Goal: Task Accomplishment & Management: Use online tool/utility

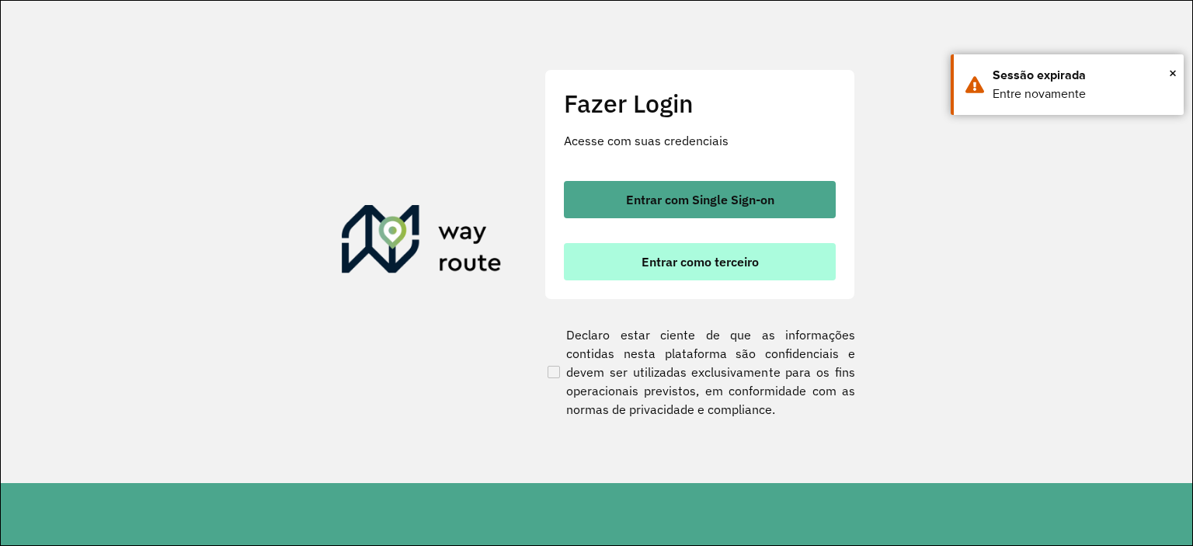
click at [681, 271] on button "Entrar como terceiro" at bounding box center [700, 261] width 272 height 37
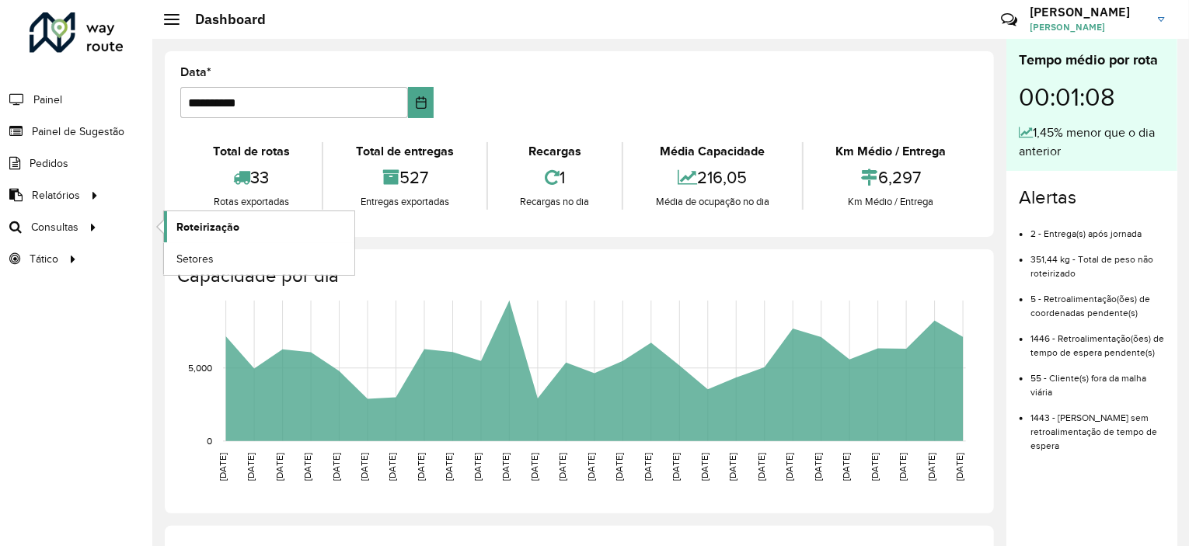
click at [201, 226] on span "Roteirização" at bounding box center [207, 227] width 63 height 16
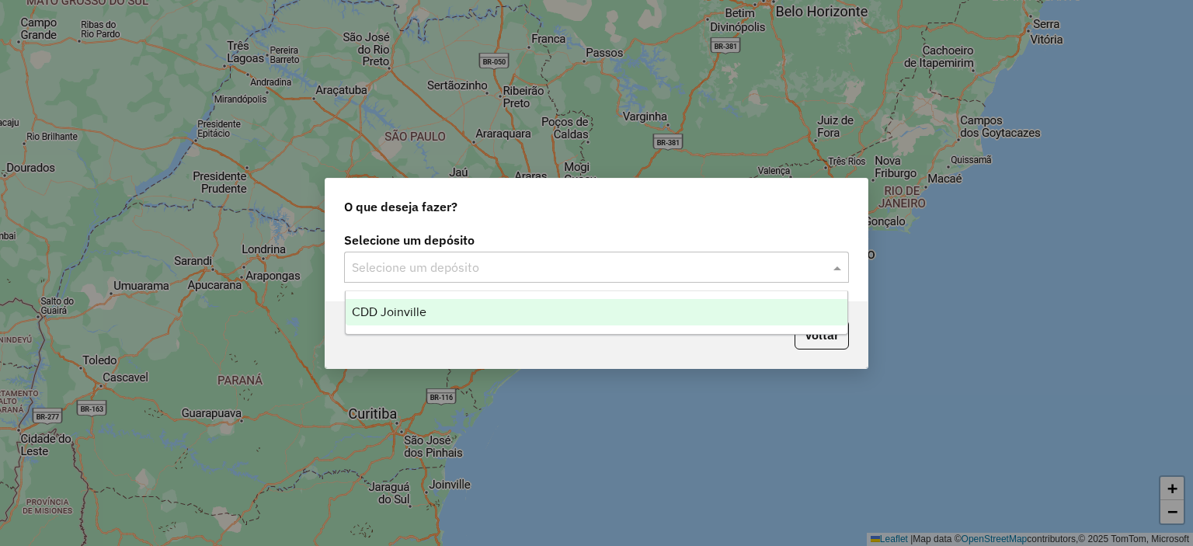
click at [623, 273] on input "text" at bounding box center [581, 268] width 458 height 19
click at [609, 315] on div "CDD Joinville" at bounding box center [597, 312] width 503 height 26
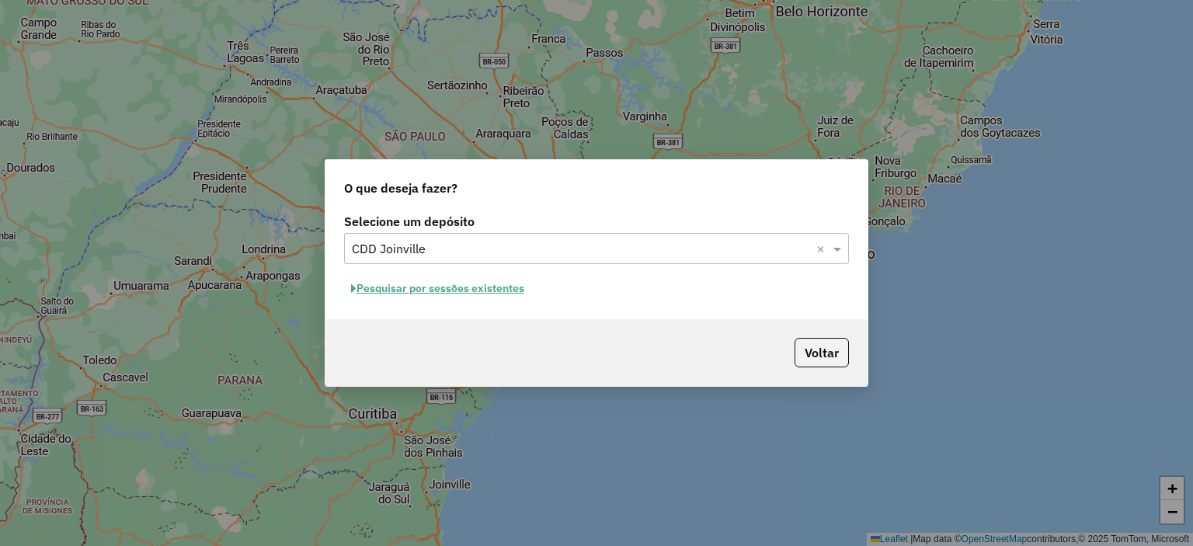
click at [811, 360] on button "Voltar" at bounding box center [822, 353] width 54 height 30
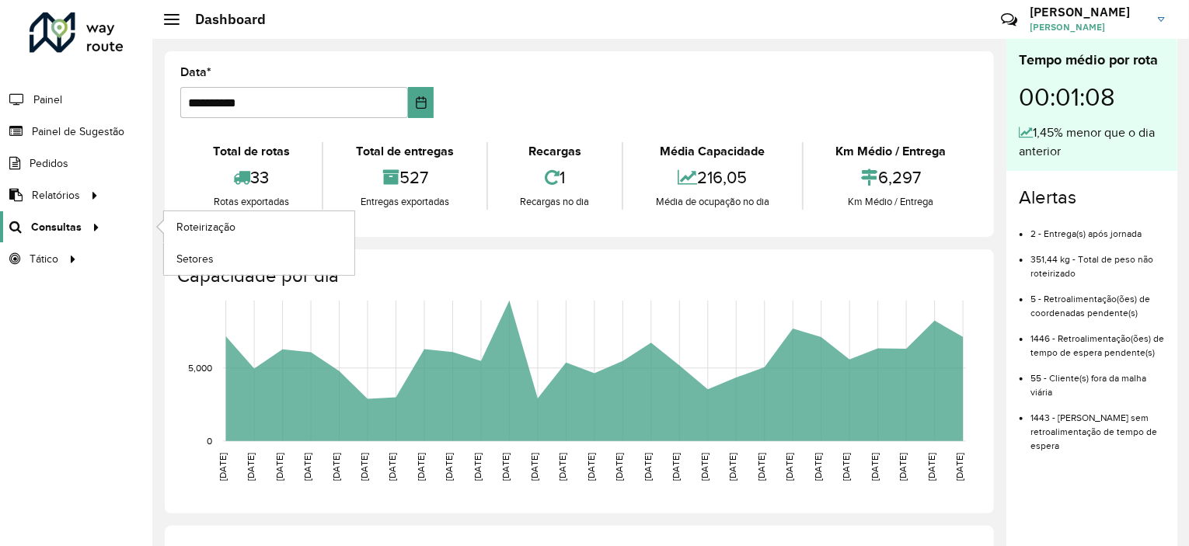
click at [87, 229] on icon at bounding box center [93, 225] width 13 height 23
click at [261, 229] on link "Roteirização" at bounding box center [259, 226] width 190 height 31
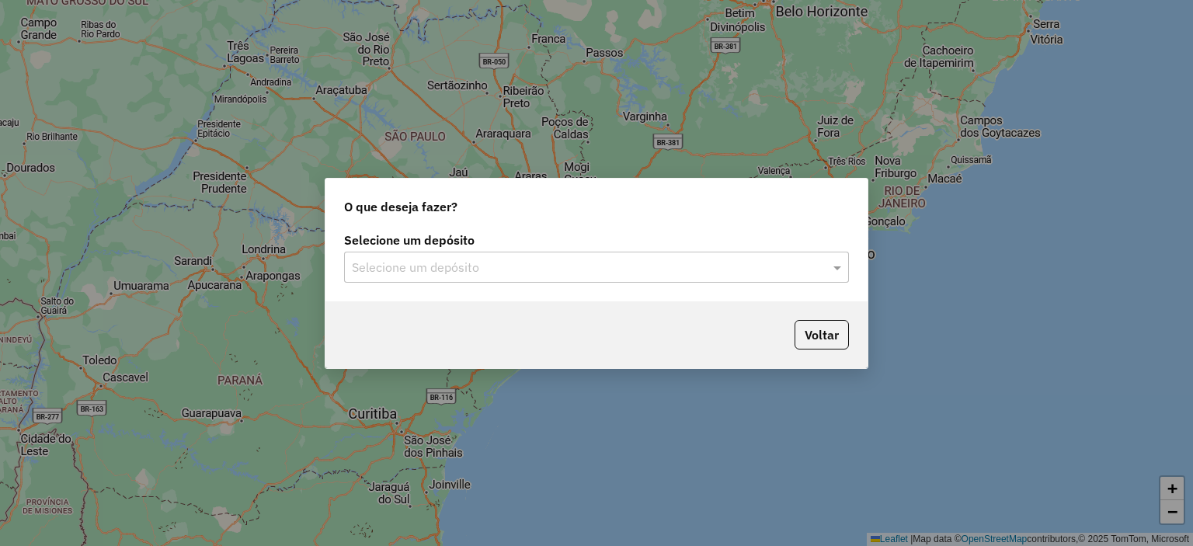
click at [563, 268] on input "text" at bounding box center [581, 268] width 458 height 19
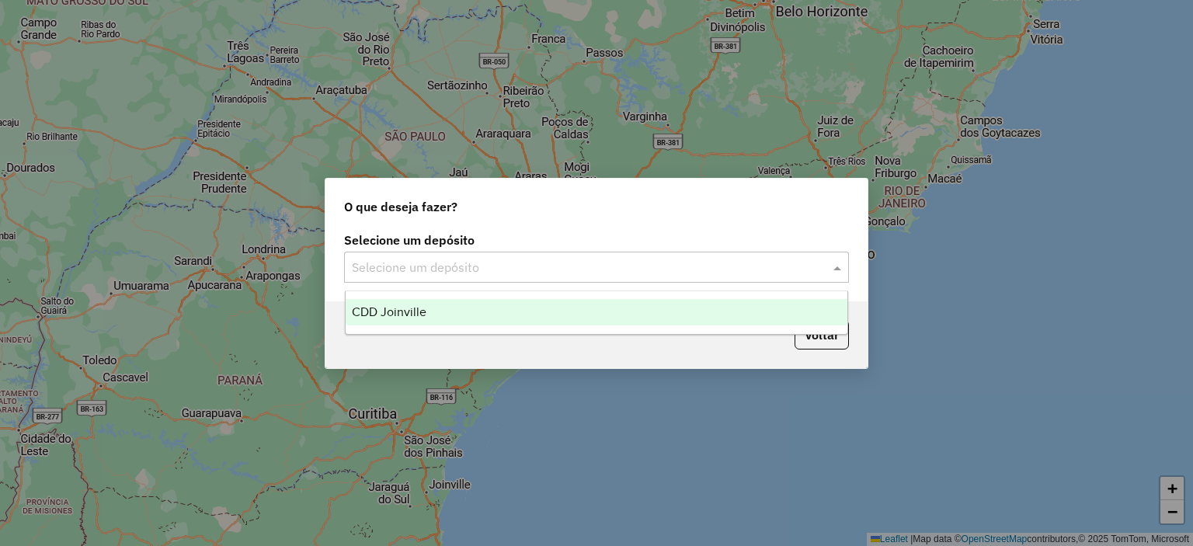
click at [544, 310] on div "CDD Joinville" at bounding box center [597, 312] width 503 height 26
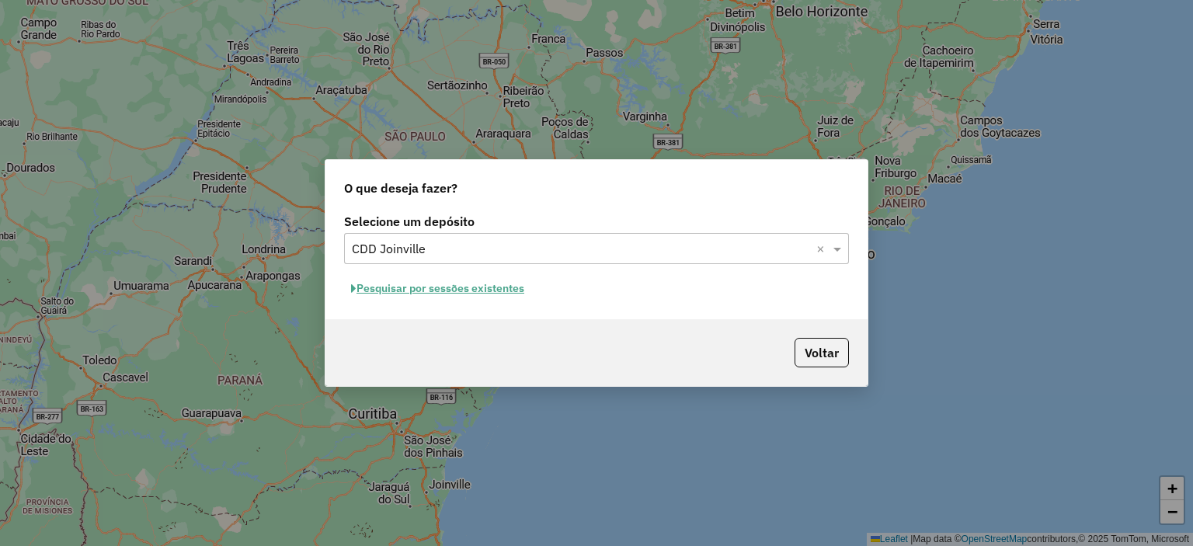
click at [502, 290] on button "Pesquisar por sessões existentes" at bounding box center [437, 289] width 187 height 24
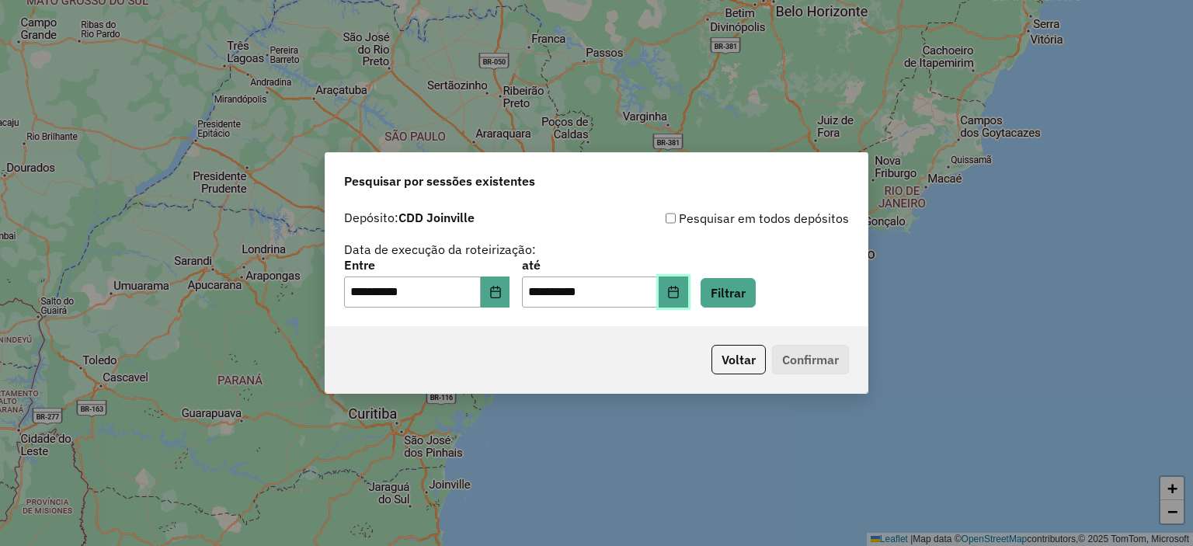
click at [681, 300] on button "Choose Date" at bounding box center [674, 292] width 30 height 31
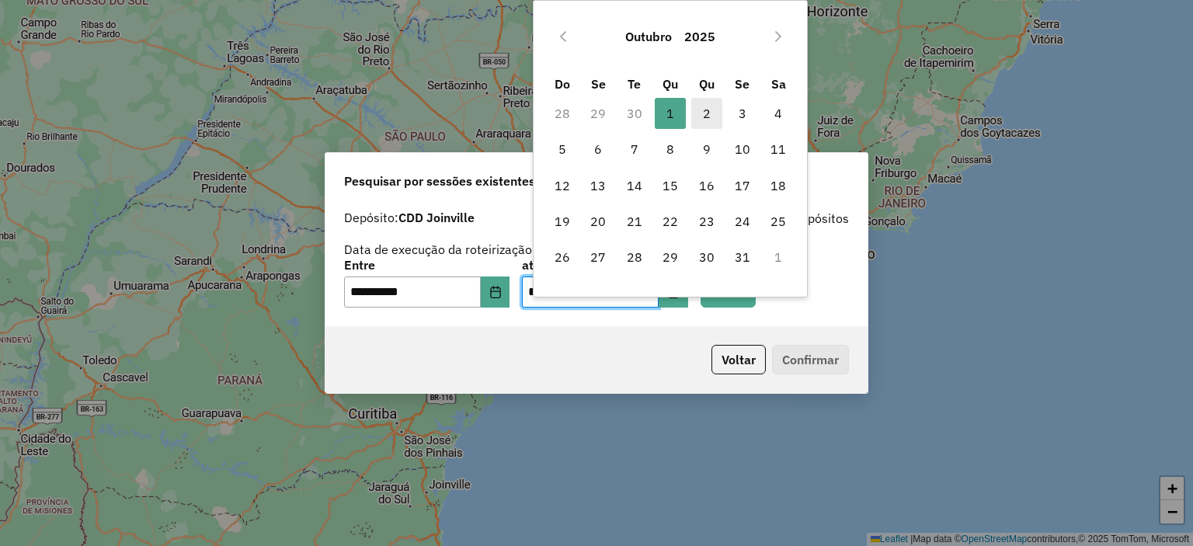
click at [703, 111] on span "2" at bounding box center [707, 113] width 31 height 31
type input "**********"
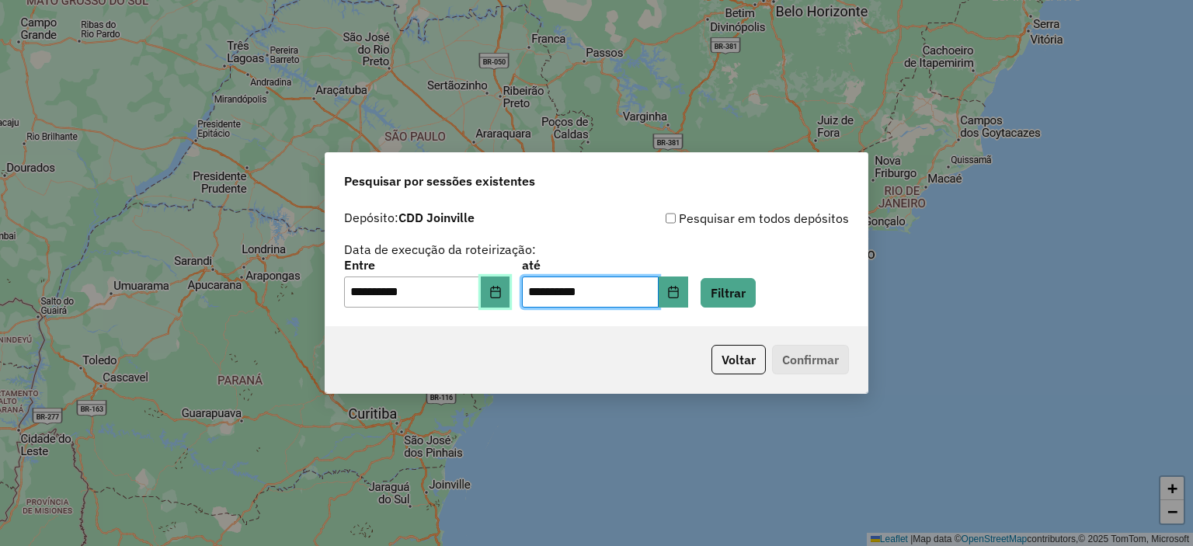
click at [510, 292] on button "Choose Date" at bounding box center [496, 292] width 30 height 31
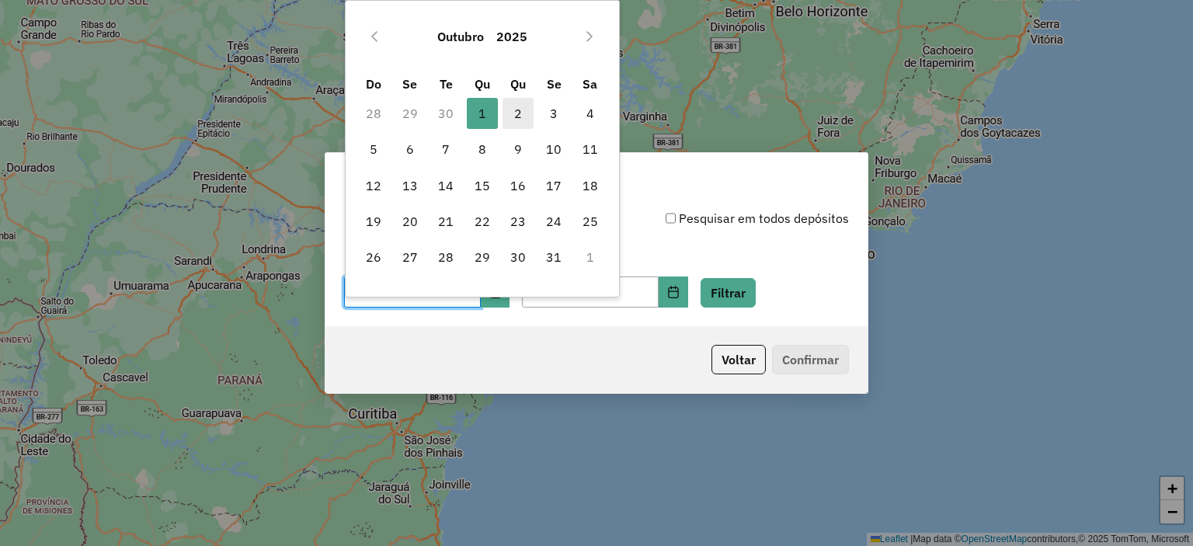
click at [517, 114] on span "2" at bounding box center [518, 113] width 31 height 31
type input "**********"
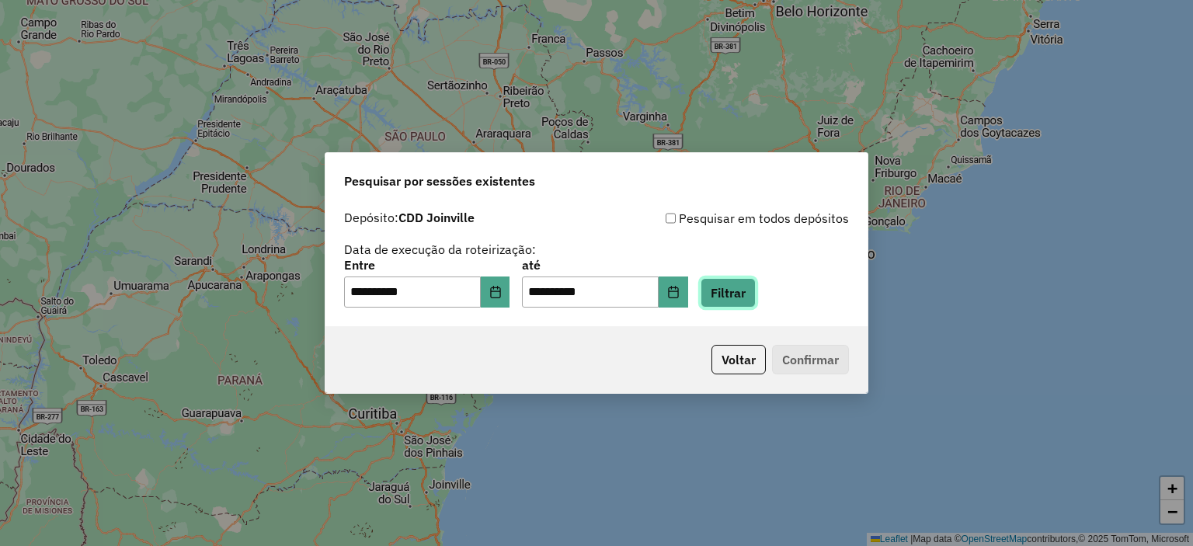
click at [756, 291] on button "Filtrar" at bounding box center [728, 293] width 55 height 30
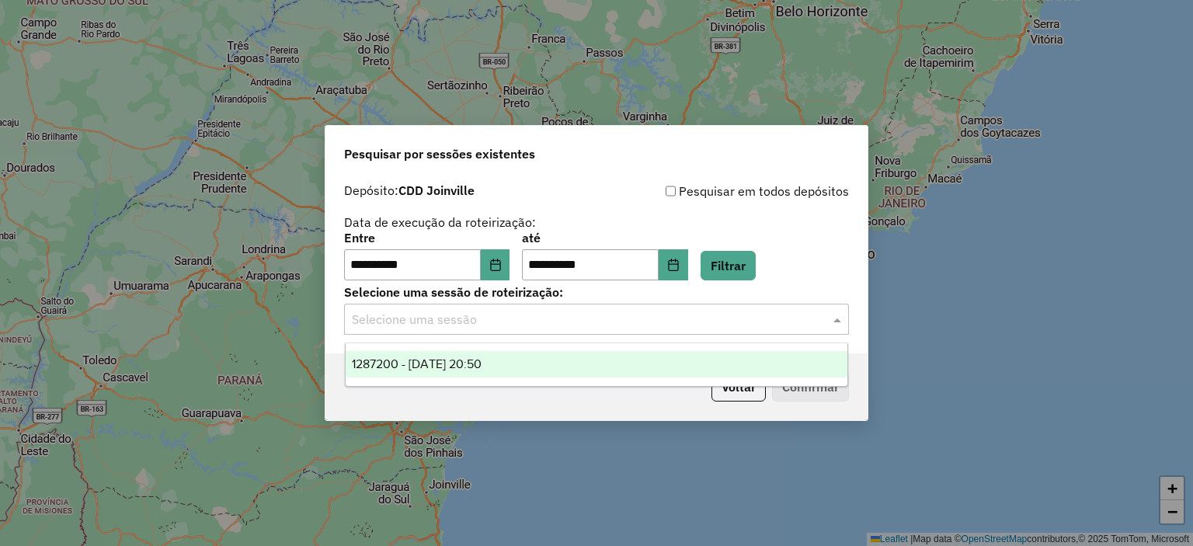
click at [699, 326] on input "text" at bounding box center [581, 320] width 458 height 19
click at [664, 374] on div "1287200 - 02/10/2025 20:50" at bounding box center [597, 364] width 503 height 26
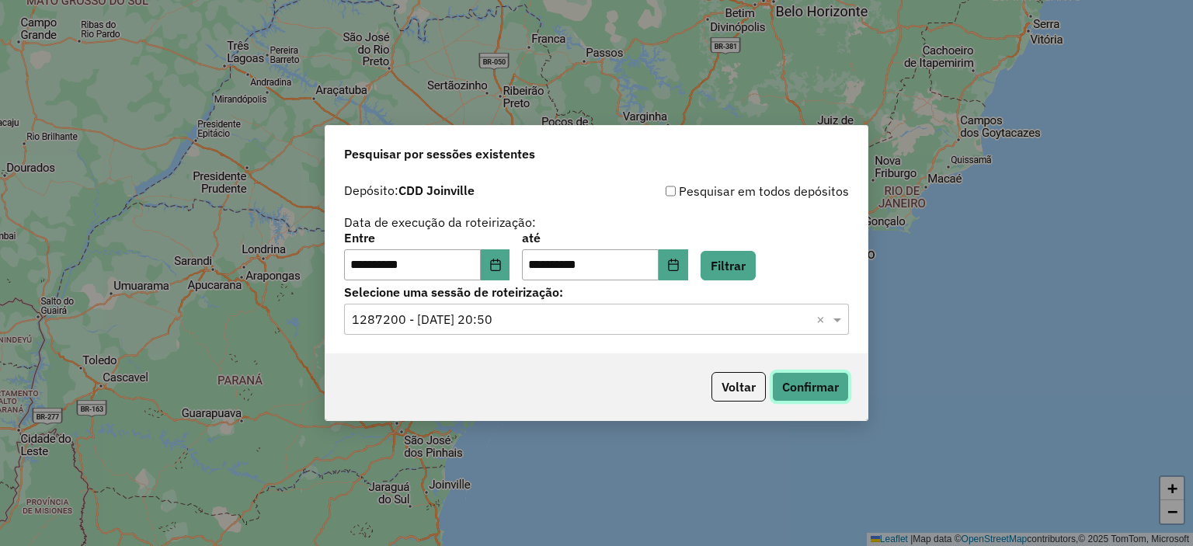
click at [795, 391] on button "Confirmar" at bounding box center [810, 387] width 77 height 30
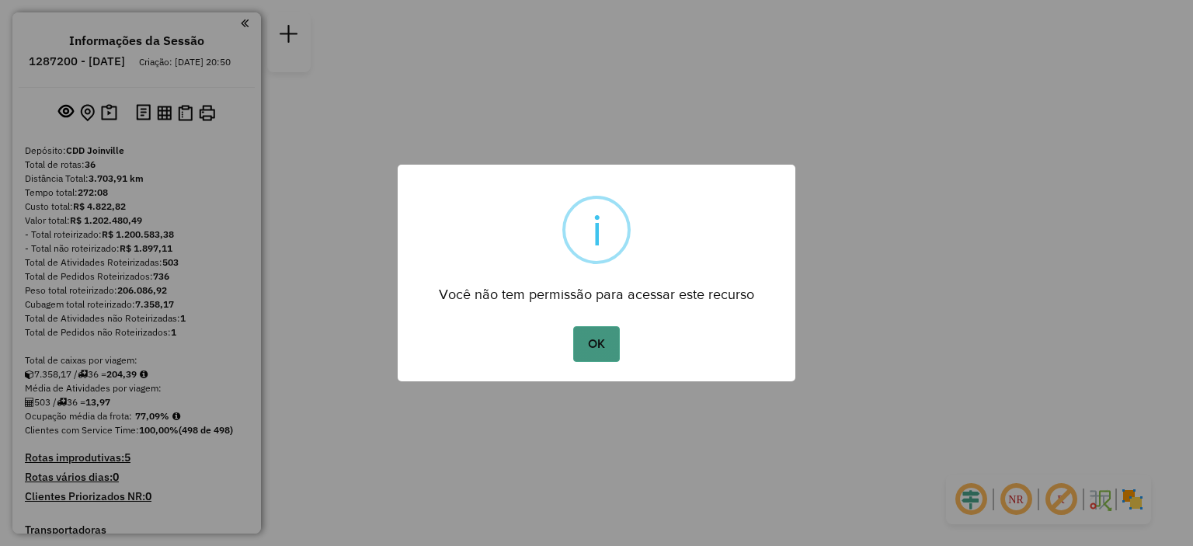
click at [615, 343] on button "OK" at bounding box center [596, 344] width 46 height 36
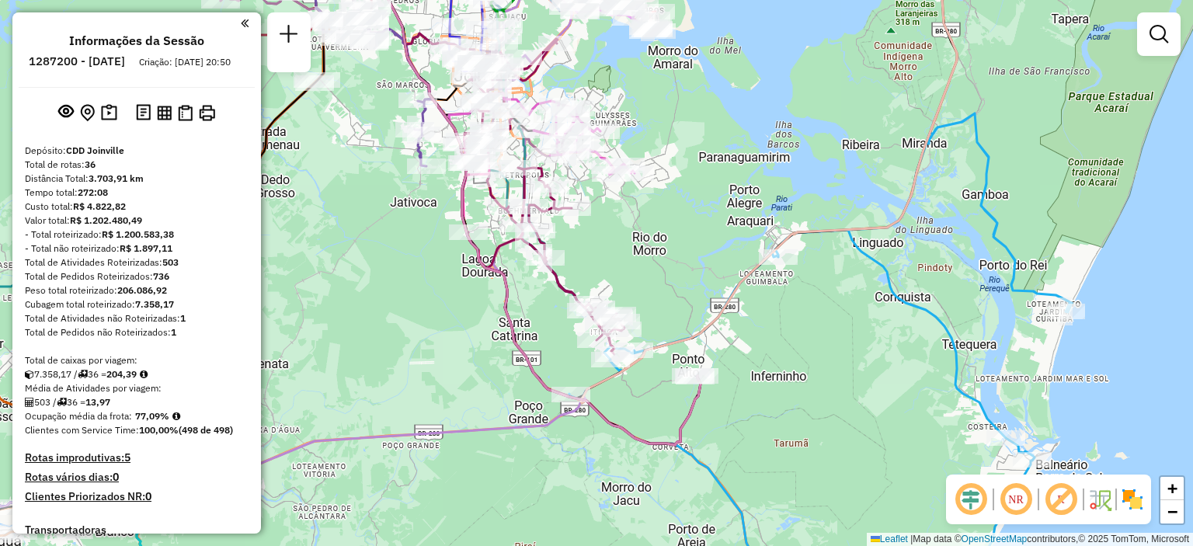
drag, startPoint x: 637, startPoint y: 457, endPoint x: 592, endPoint y: 460, distance: 45.2
click at [592, 460] on div "Janela de atendimento Grade de atendimento Capacidade Transportadoras Veículos …" at bounding box center [596, 273] width 1193 height 546
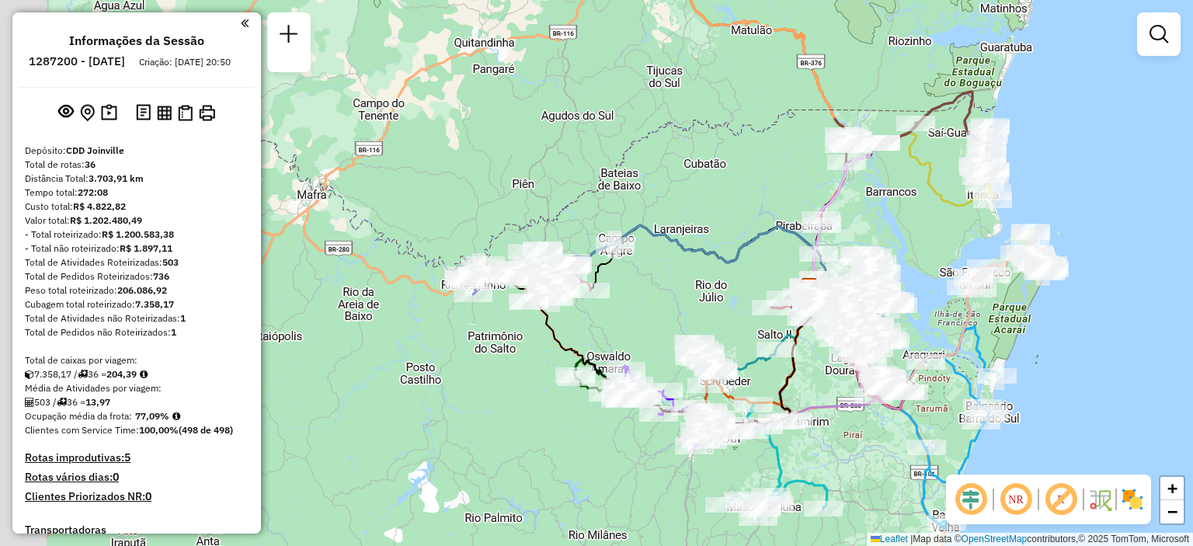
drag, startPoint x: 307, startPoint y: 417, endPoint x: 652, endPoint y: 488, distance: 352.2
click at [652, 488] on div "Janela de atendimento Grade de atendimento Capacidade Transportadoras Veículos …" at bounding box center [596, 273] width 1193 height 546
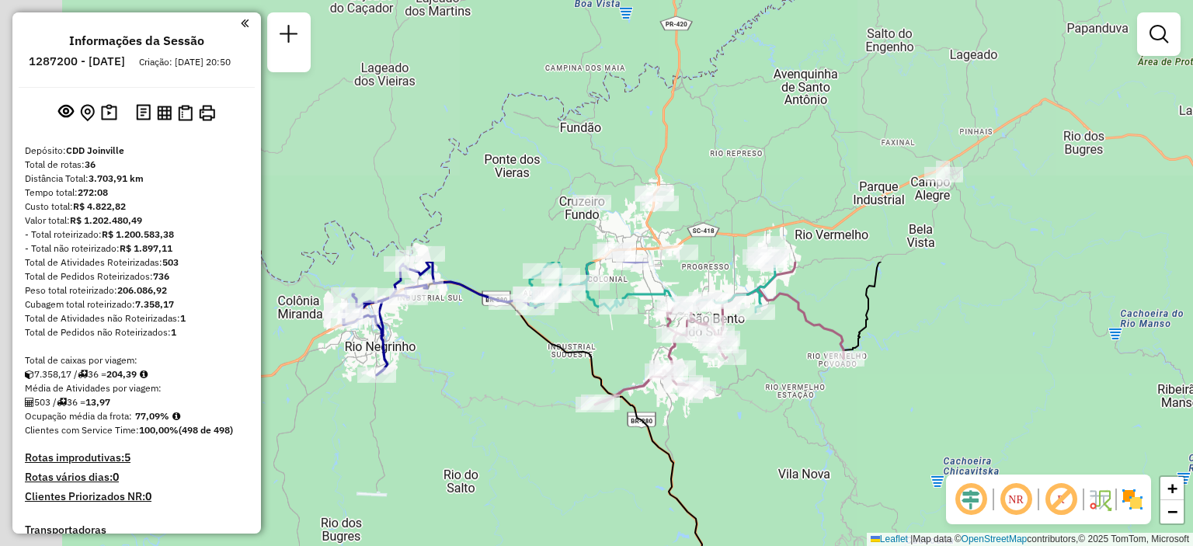
drag, startPoint x: 413, startPoint y: 189, endPoint x: 578, endPoint y: 505, distance: 356.6
click at [578, 505] on div "Rota 7 - Placa RLI9E57 46903111 - BAR E LANCHONETE BOT Janela de atendimento Gr…" at bounding box center [596, 273] width 1193 height 546
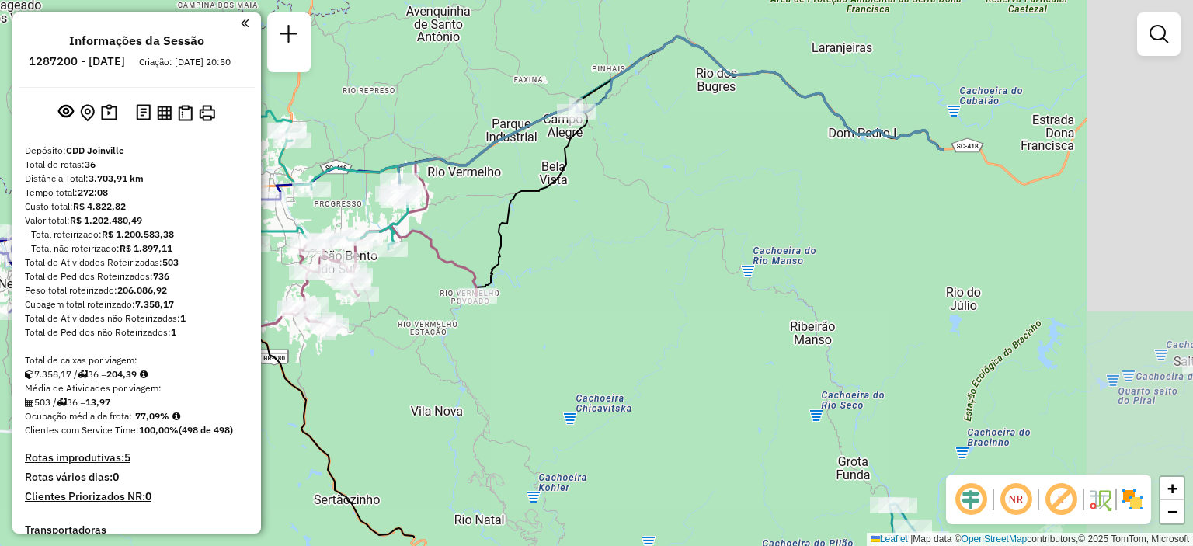
drag, startPoint x: 991, startPoint y: 333, endPoint x: 678, endPoint y: 277, distance: 318.9
click at [678, 277] on div "Rota 7 - Placa RLI9E57 46903111 - BAR E LANCHONETE BOT Janela de atendimento Gr…" at bounding box center [596, 273] width 1193 height 546
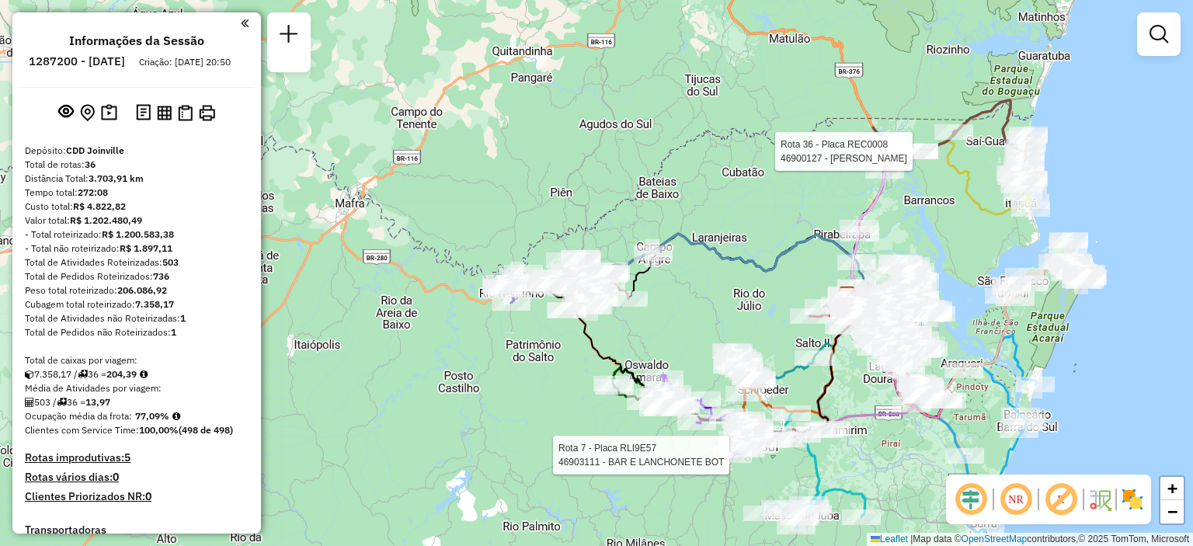
select select "**********"
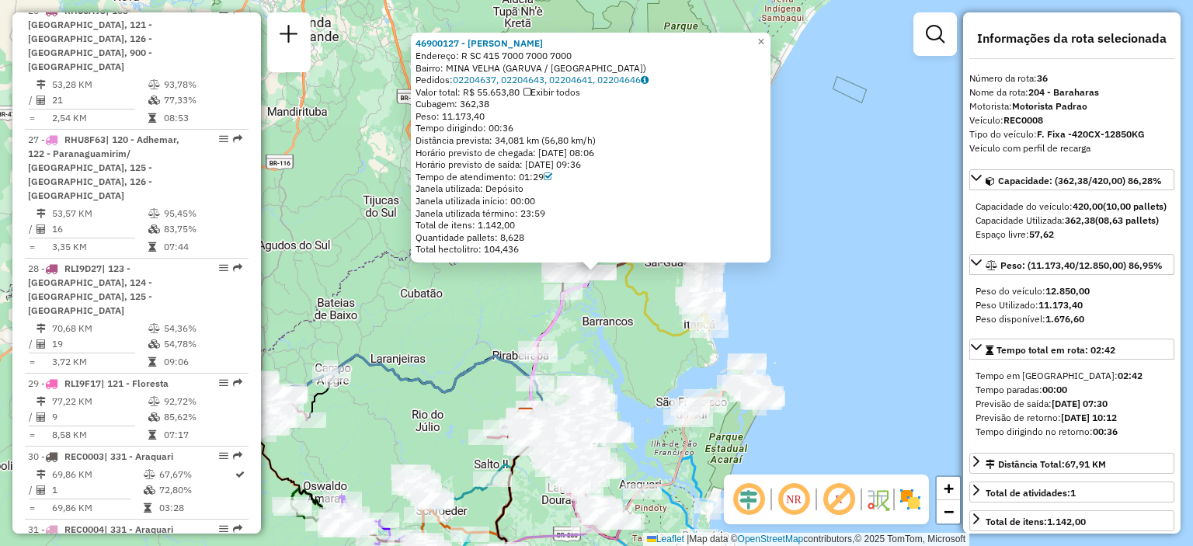
scroll to position [3708, 0]
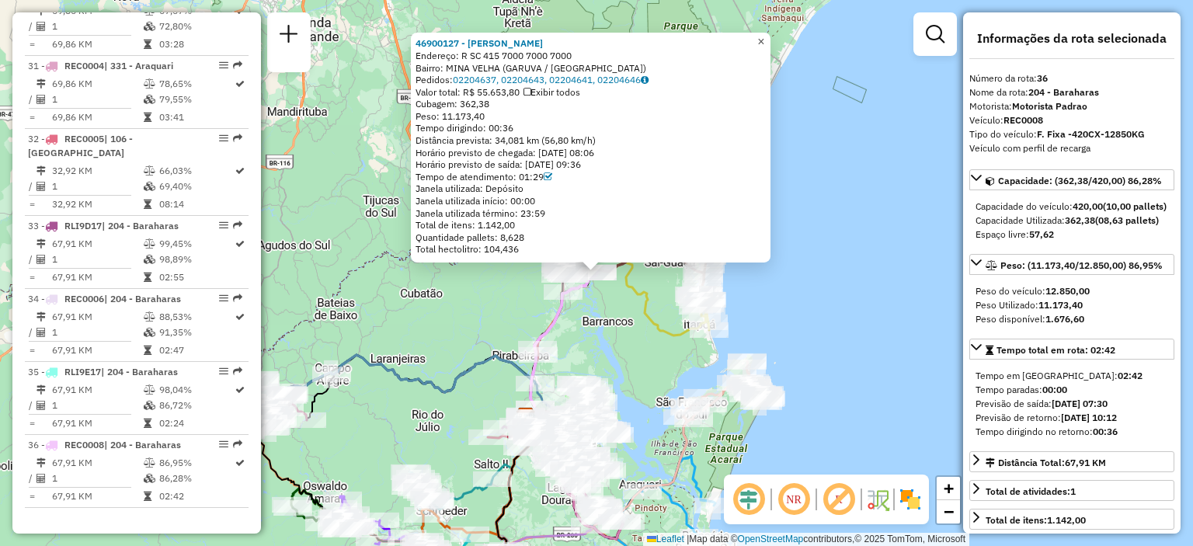
click at [765, 35] on span "×" at bounding box center [761, 41] width 7 height 13
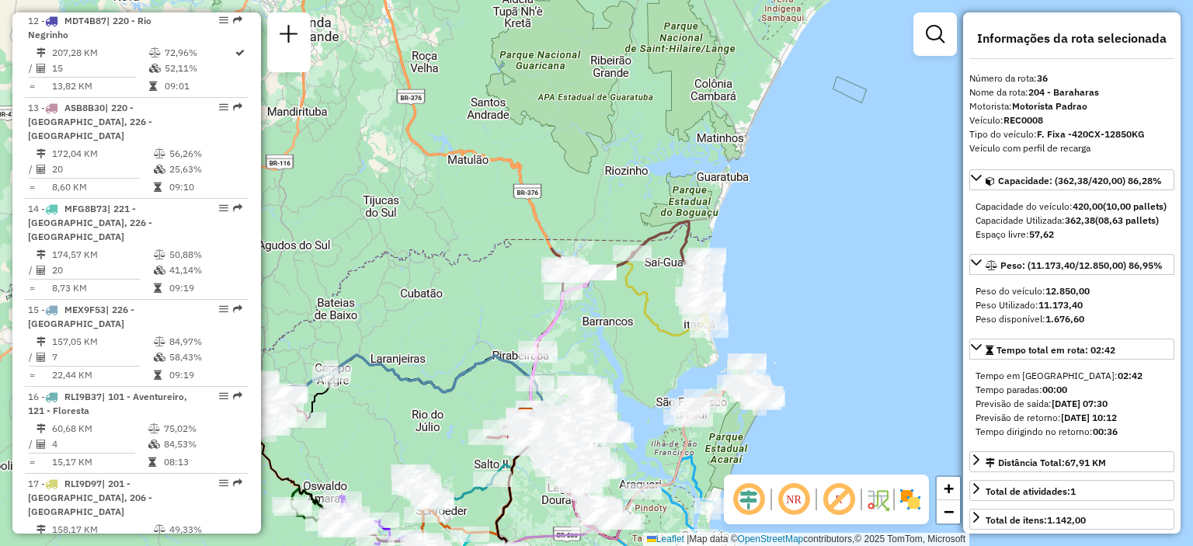
scroll to position [1932, 0]
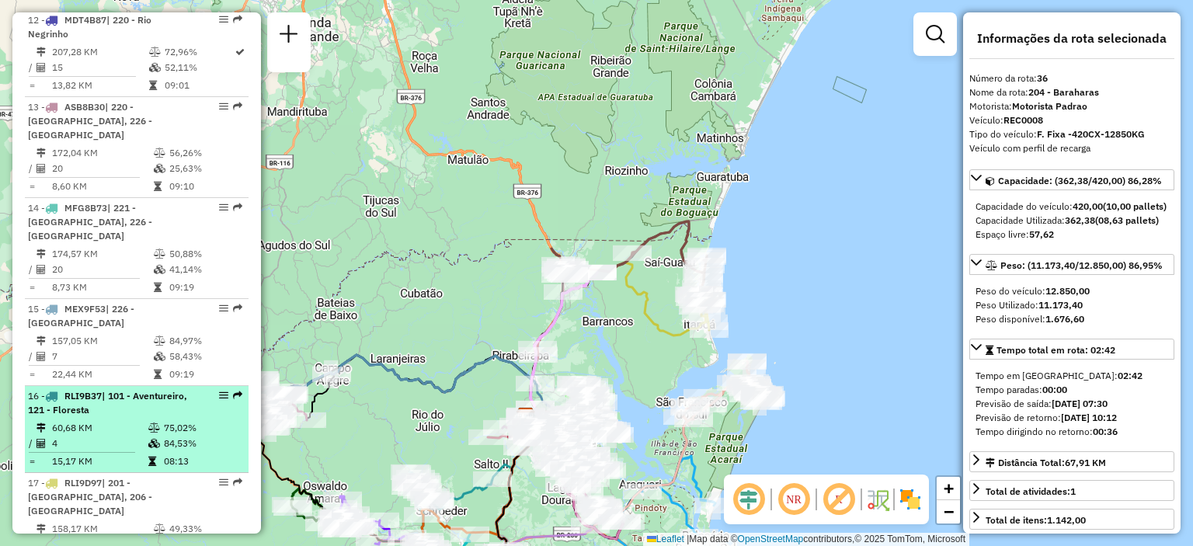
click at [118, 390] on span "| 101 - Aventureiro, 121 - Floresta" at bounding box center [107, 403] width 159 height 26
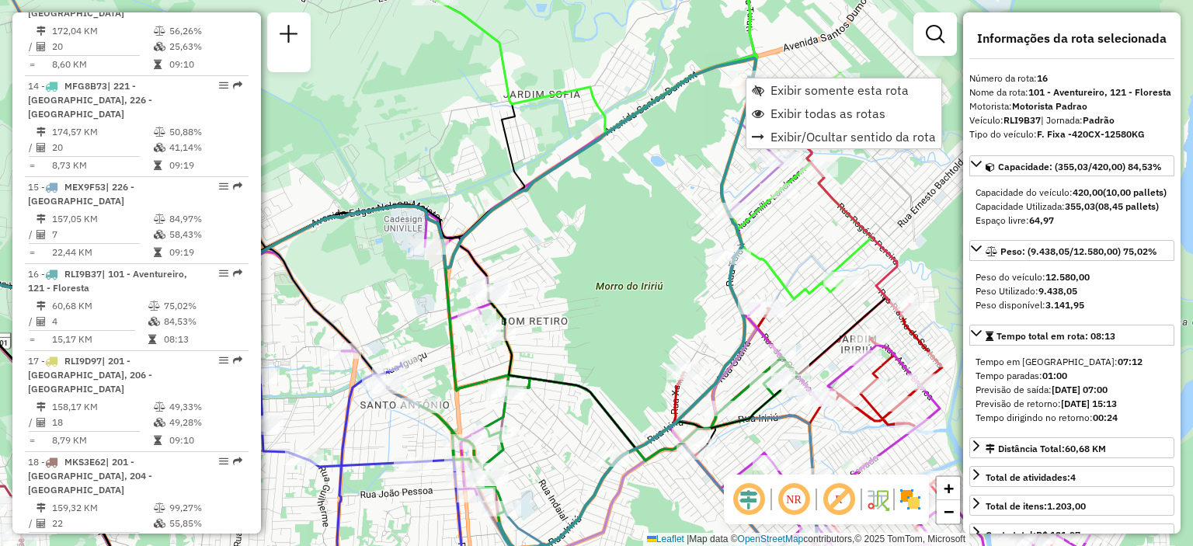
scroll to position [2107, 0]
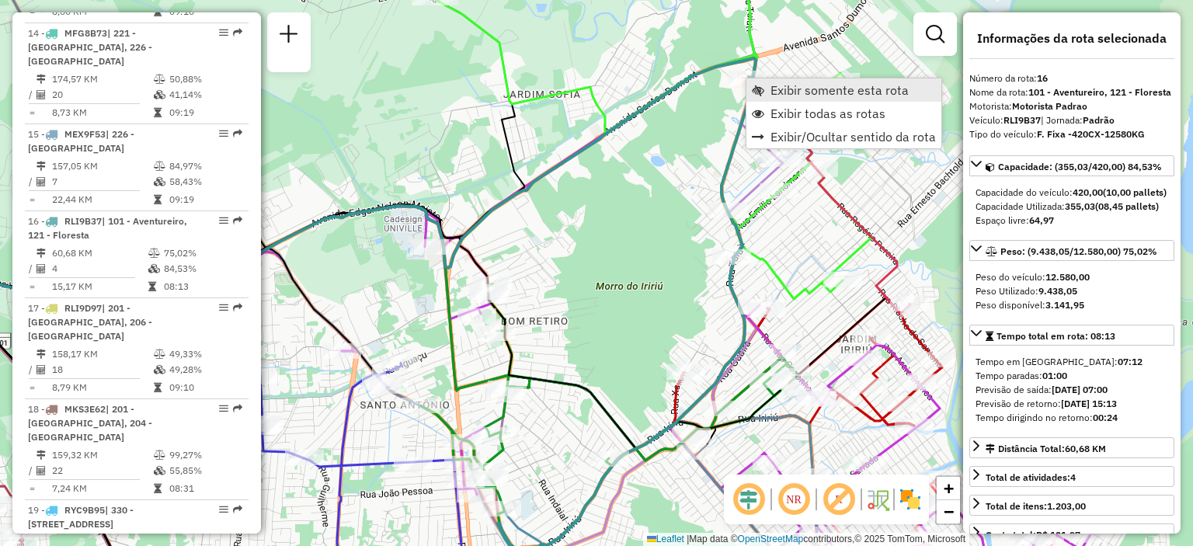
click at [811, 93] on span "Exibir somente esta rota" at bounding box center [840, 90] width 138 height 12
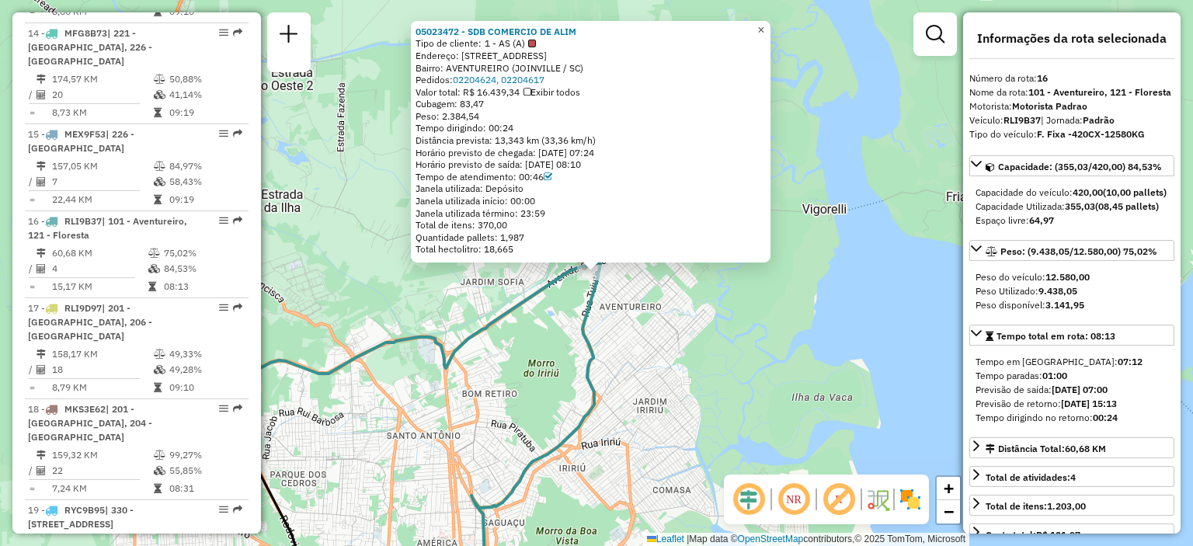
click at [765, 24] on span "×" at bounding box center [761, 29] width 7 height 13
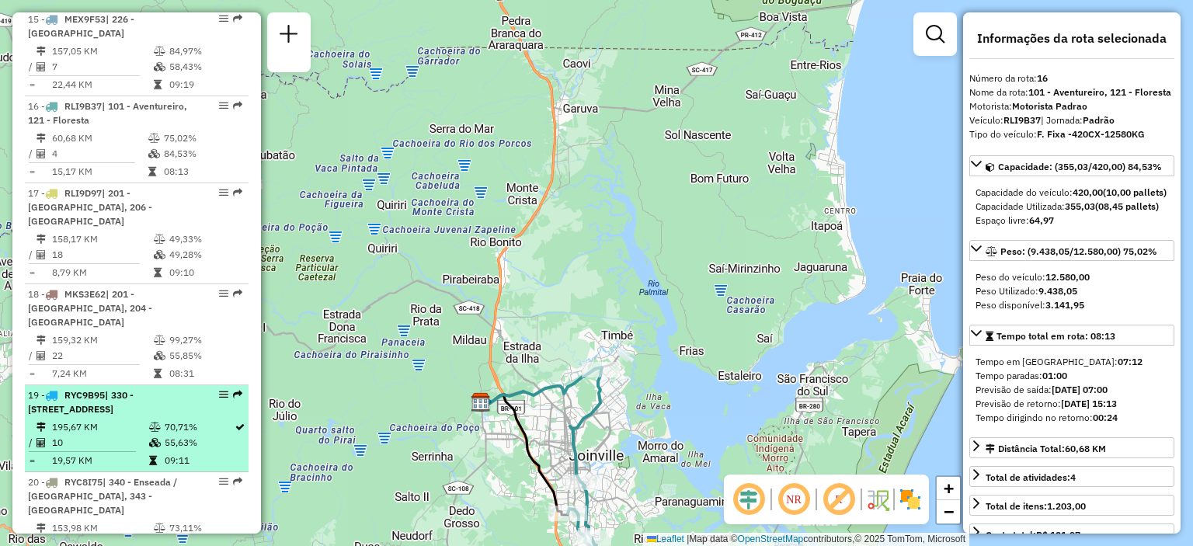
scroll to position [2230, 0]
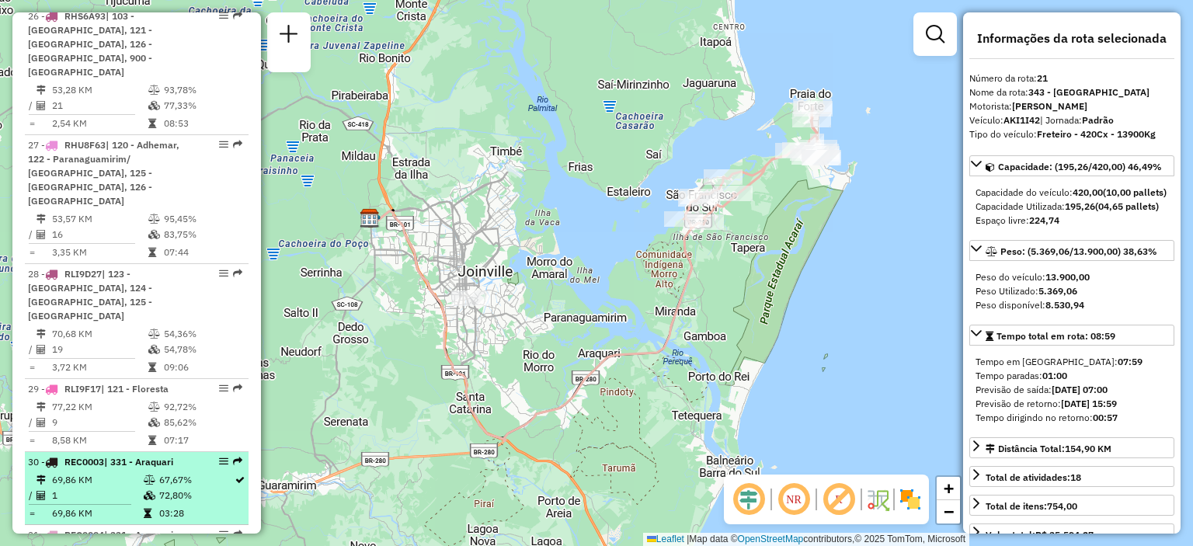
scroll to position [3248, 0]
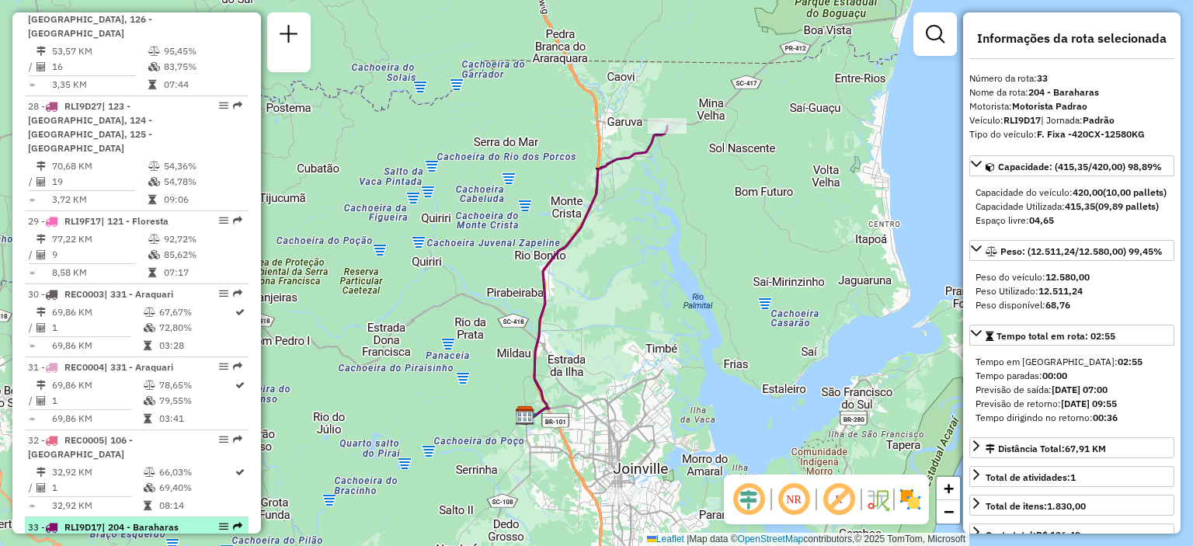
scroll to position [3414, 0]
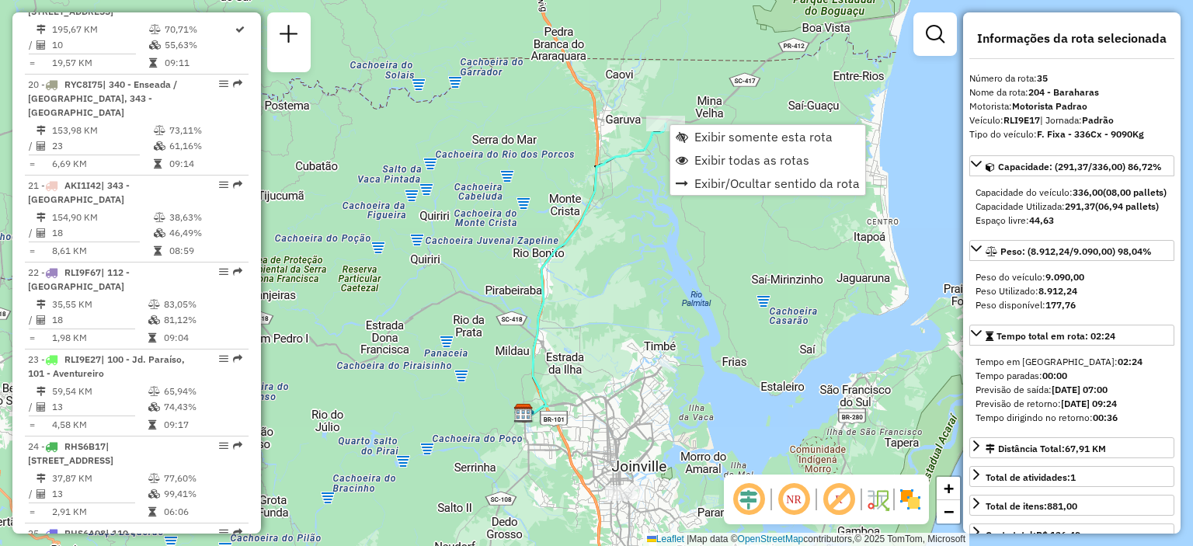
scroll to position [3708, 0]
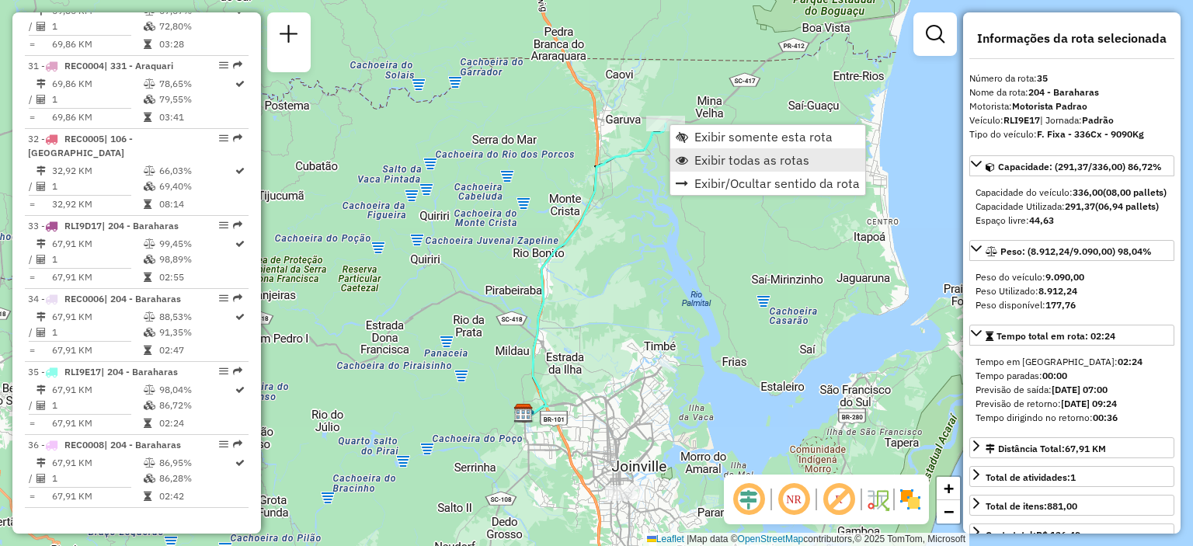
click at [713, 156] on span "Exibir todas as rotas" at bounding box center [752, 160] width 115 height 12
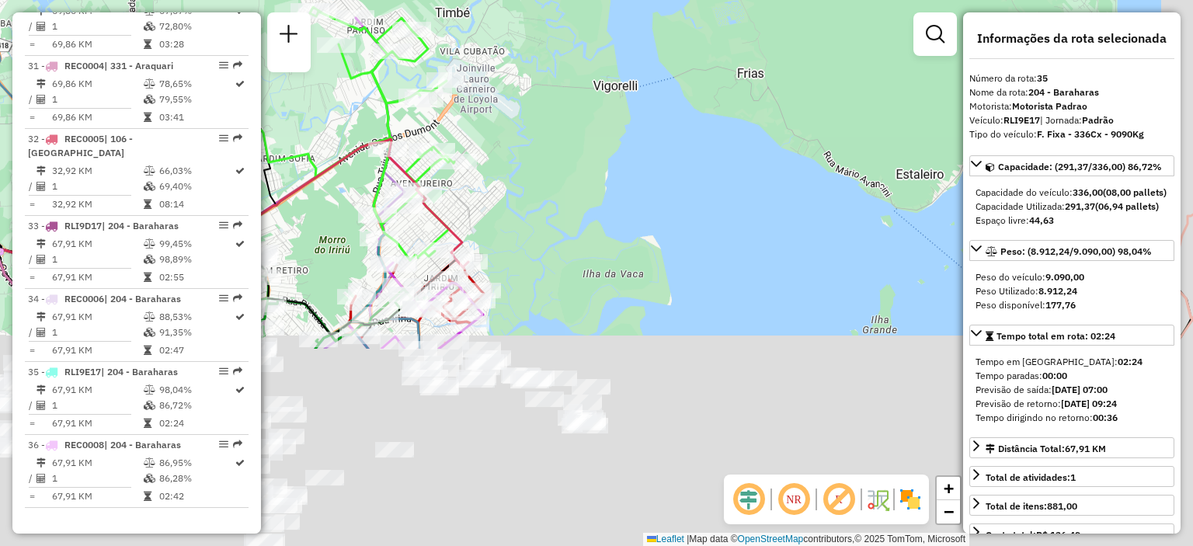
click at [249, 196] on hb-router-mapa "Informações da Sessão 1287200 - 02/10/2025 Criação: 01/10/2025 20:50 Depósito: …" at bounding box center [596, 273] width 1193 height 546
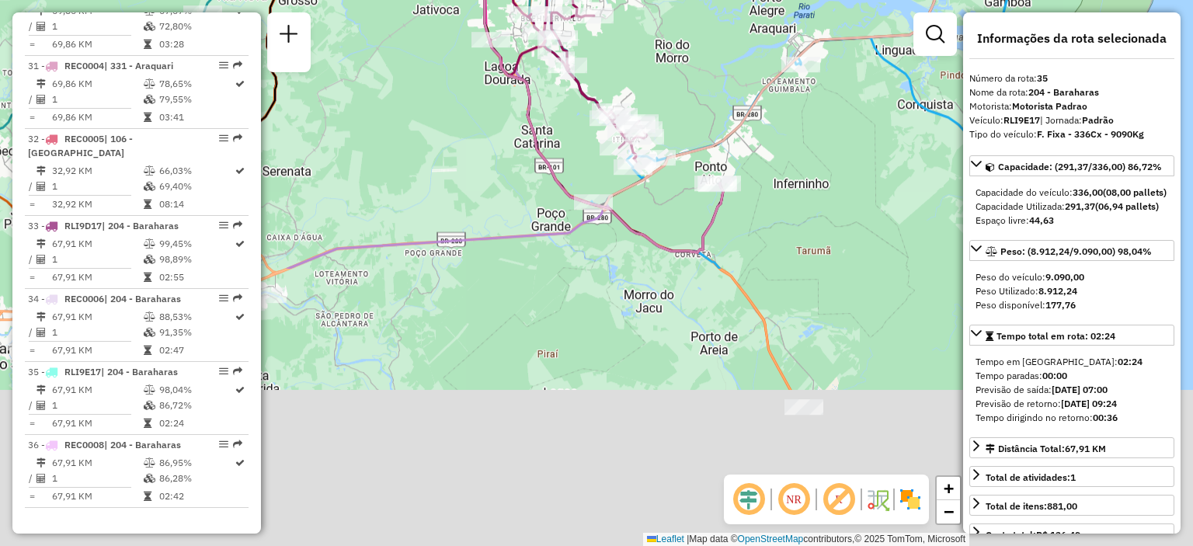
drag, startPoint x: 545, startPoint y: 440, endPoint x: 488, endPoint y: 82, distance: 362.0
click at [481, 75] on div "Janela de atendimento Grade de atendimento Capacidade Transportadoras Veículos …" at bounding box center [596, 273] width 1193 height 546
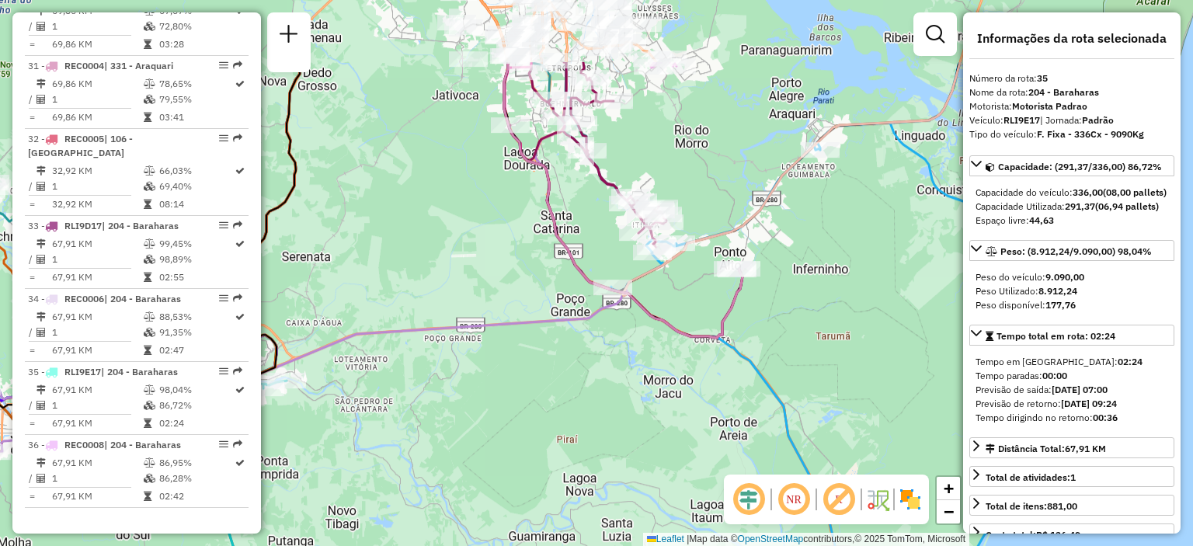
drag, startPoint x: 612, startPoint y: 307, endPoint x: 548, endPoint y: 378, distance: 95.8
click at [598, 435] on div "Janela de atendimento Grade de atendimento Capacidade Transportadoras Veículos …" at bounding box center [596, 273] width 1193 height 546
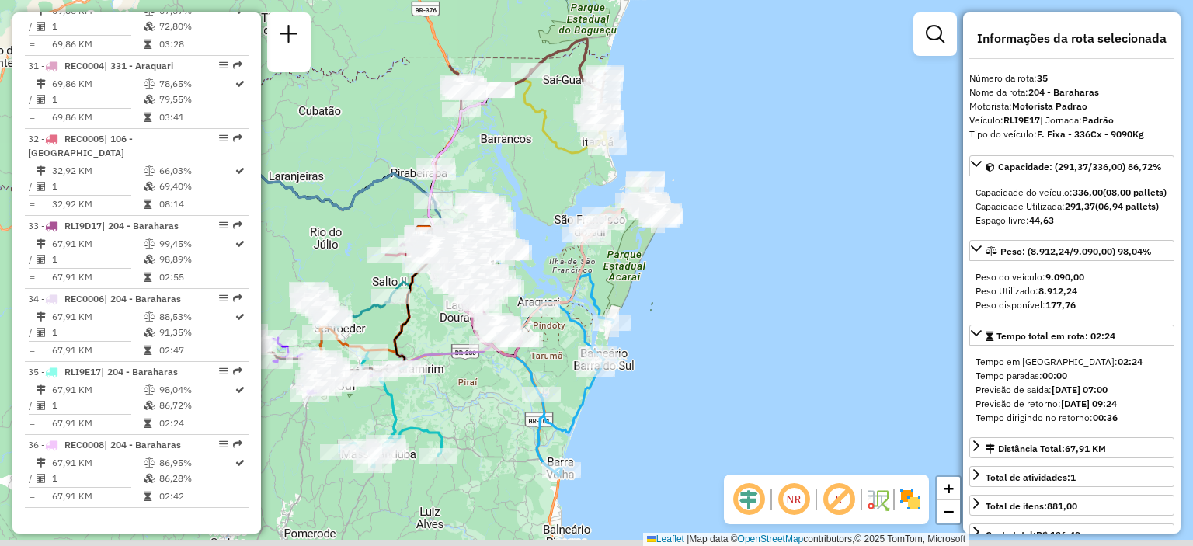
drag, startPoint x: 535, startPoint y: 500, endPoint x: 472, endPoint y: 461, distance: 74.0
click at [475, 463] on div "Janela de atendimento Grade de atendimento Capacidade Transportadoras Veículos …" at bounding box center [596, 273] width 1193 height 546
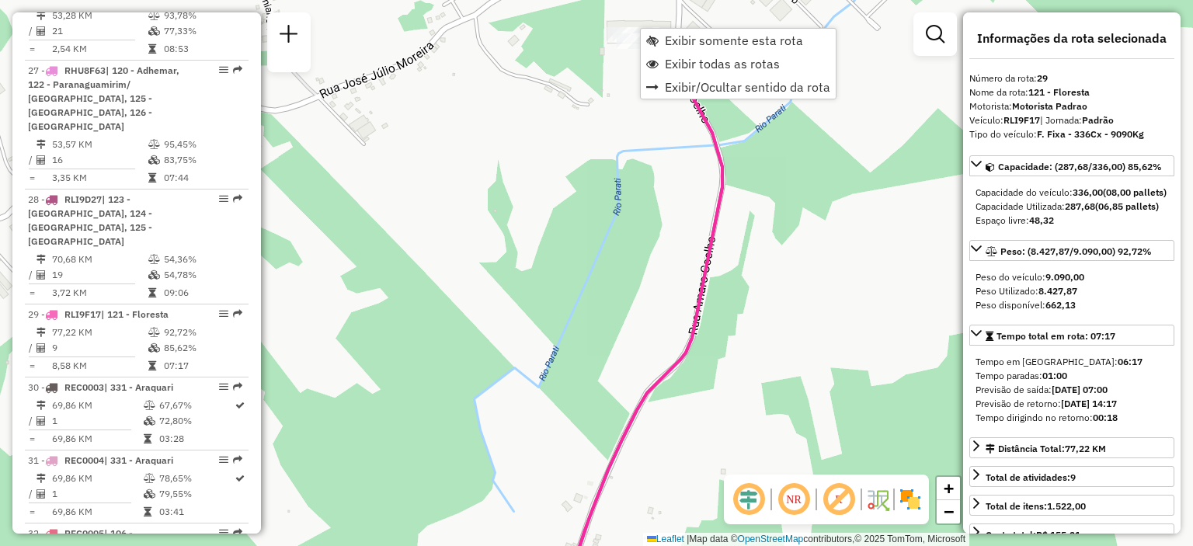
scroll to position [3293, 0]
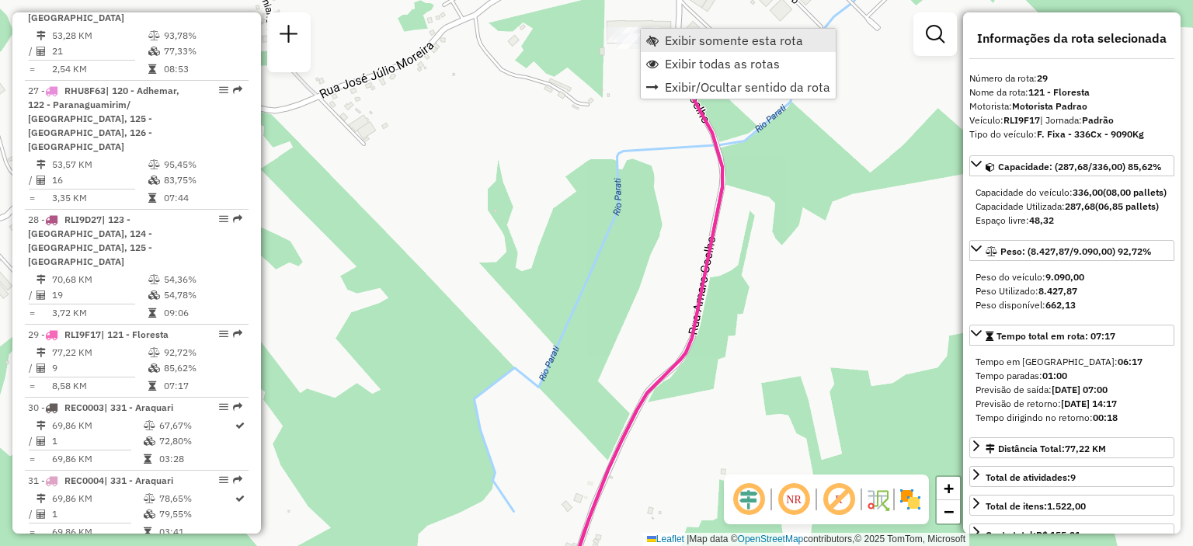
click at [720, 40] on span "Exibir somente esta rota" at bounding box center [734, 40] width 138 height 12
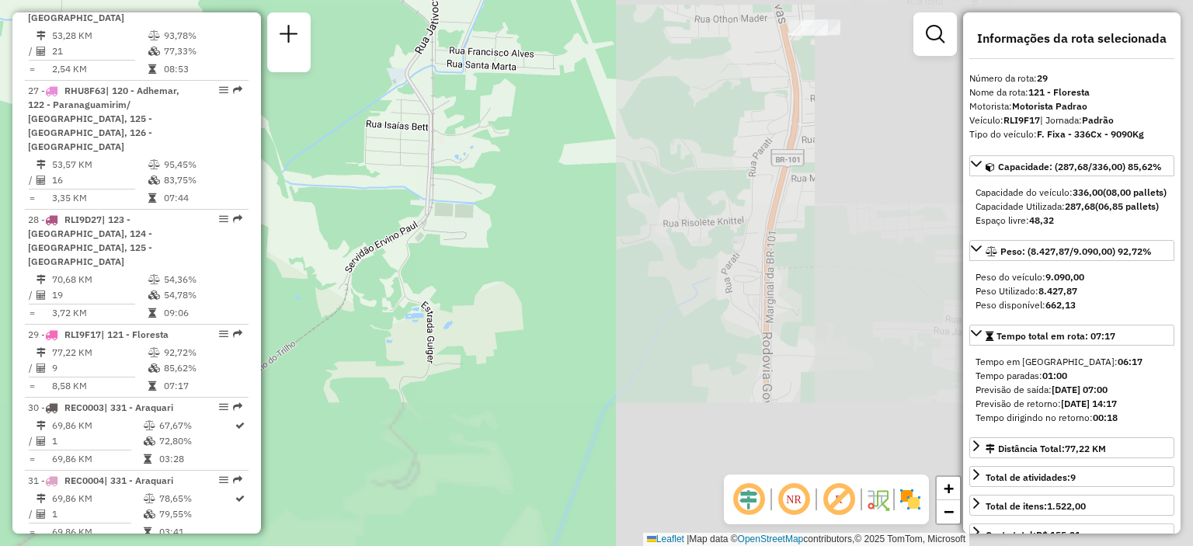
drag, startPoint x: 827, startPoint y: 273, endPoint x: 316, endPoint y: 147, distance: 525.8
click at [316, 147] on div "Janela de atendimento Grade de atendimento Capacidade Transportadoras Veículos …" at bounding box center [596, 273] width 1193 height 546
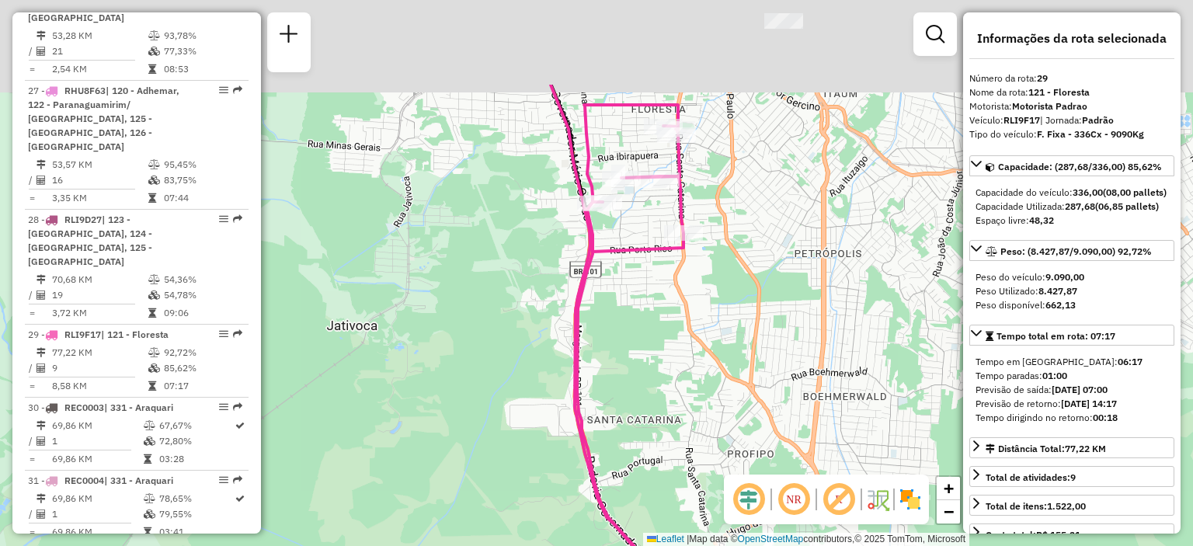
drag, startPoint x: 658, startPoint y: 270, endPoint x: 637, endPoint y: 301, distance: 36.9
click at [639, 301] on div "Janela de atendimento Grade de atendimento Capacidade Transportadoras Veículos …" at bounding box center [596, 273] width 1193 height 546
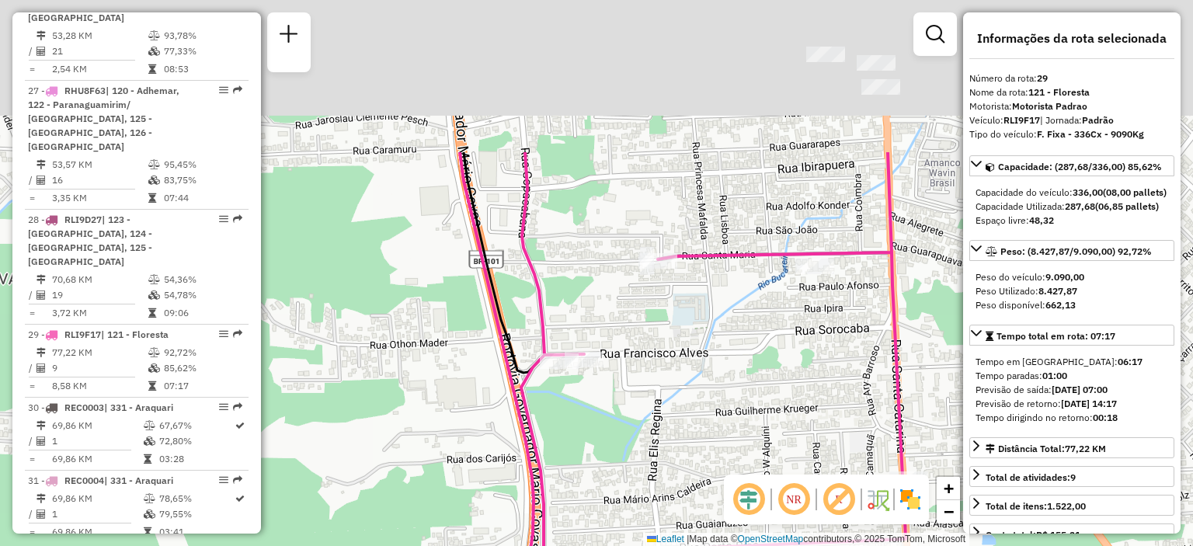
drag, startPoint x: 764, startPoint y: 86, endPoint x: 768, endPoint y: 297, distance: 210.6
click at [768, 297] on div "Janela de atendimento Grade de atendimento Capacidade Transportadoras Veículos …" at bounding box center [596, 273] width 1193 height 546
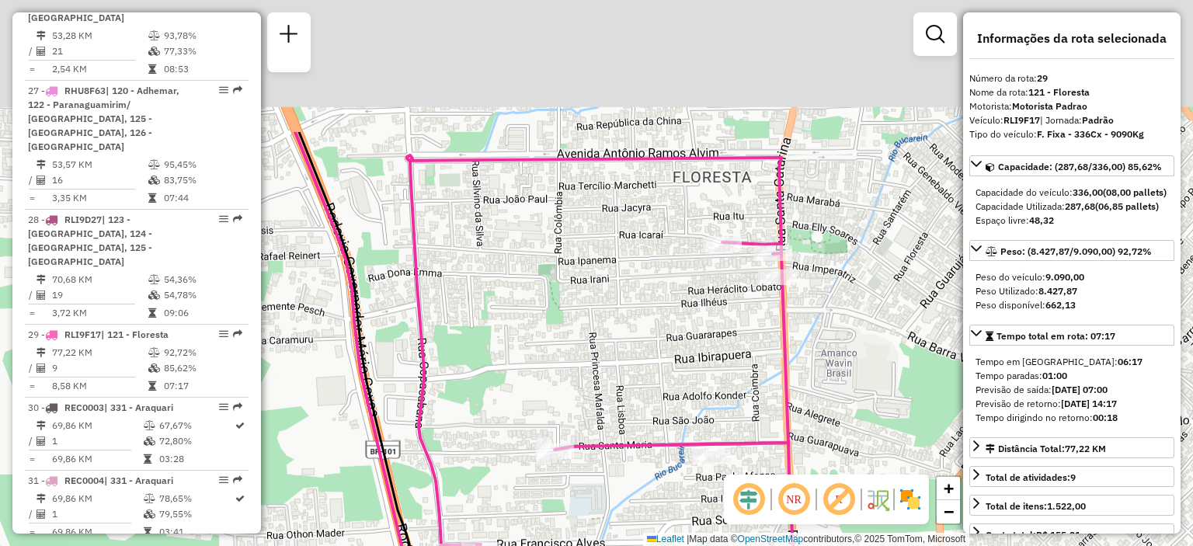
drag, startPoint x: 852, startPoint y: 133, endPoint x: 758, endPoint y: 294, distance: 185.9
click at [758, 294] on div "Janela de atendimento Grade de atendimento Capacidade Transportadoras Veículos …" at bounding box center [596, 273] width 1193 height 546
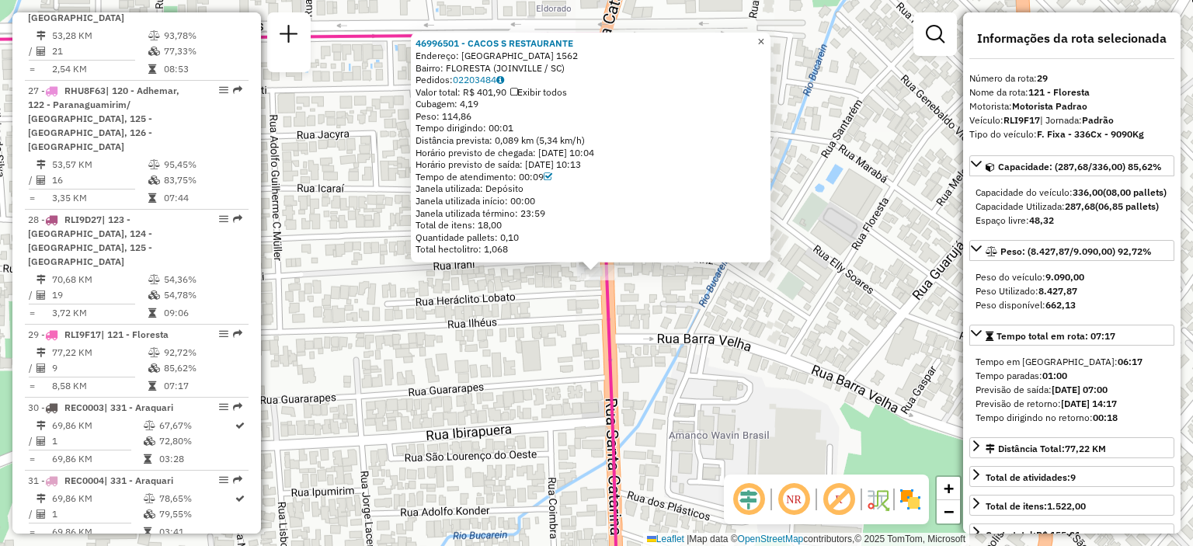
click at [767, 43] on link "×" at bounding box center [761, 42] width 19 height 19
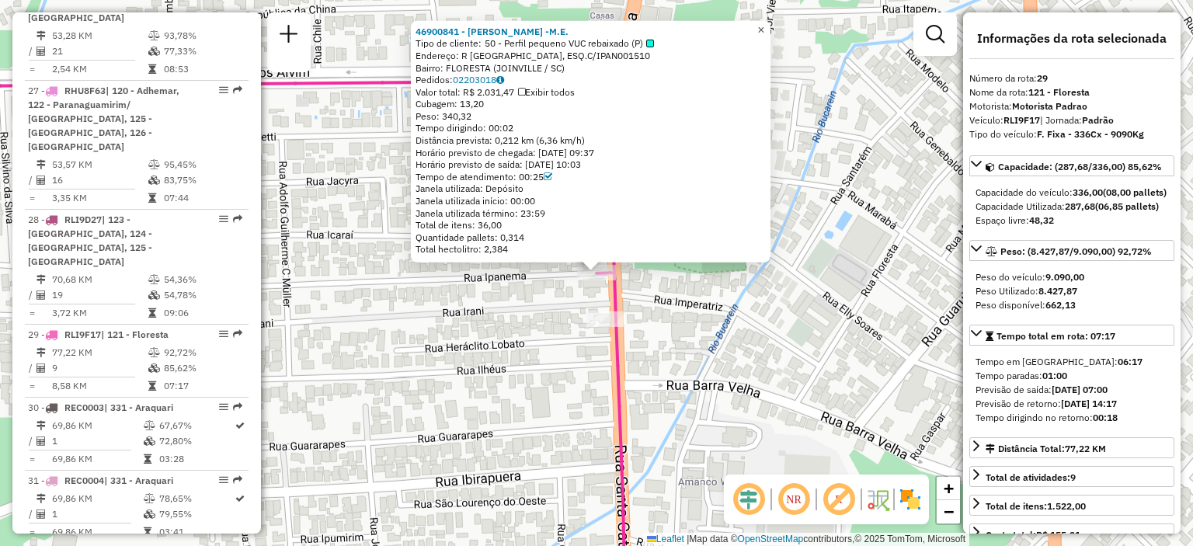
click at [765, 26] on span "×" at bounding box center [761, 29] width 7 height 13
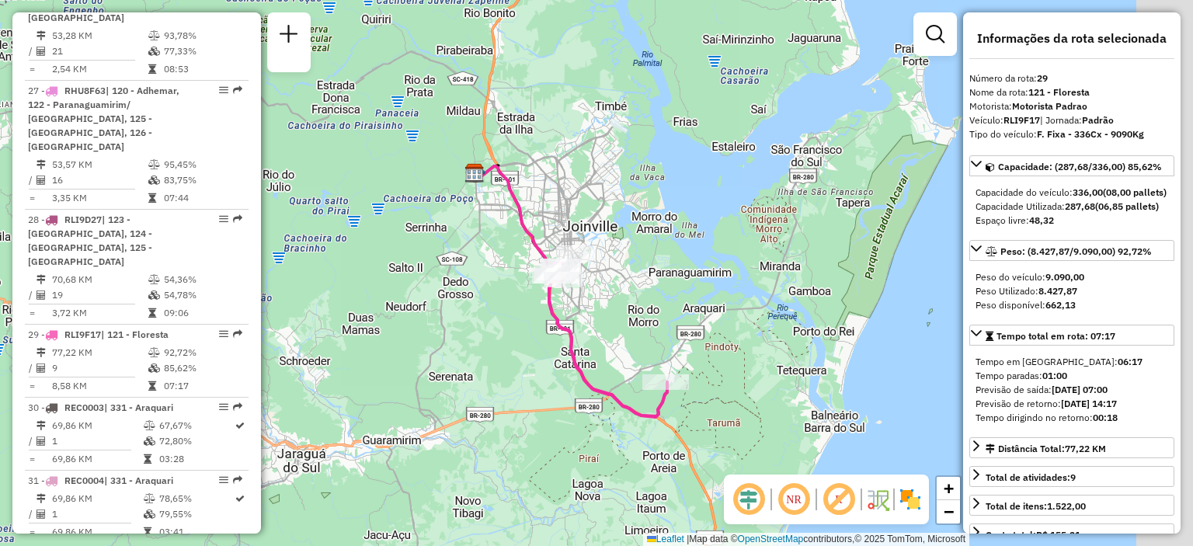
drag, startPoint x: 760, startPoint y: 365, endPoint x: 336, endPoint y: 354, distance: 423.6
click at [336, 354] on div "Janela de atendimento Grade de atendimento Capacidade Transportadoras Veículos …" at bounding box center [596, 273] width 1193 height 546
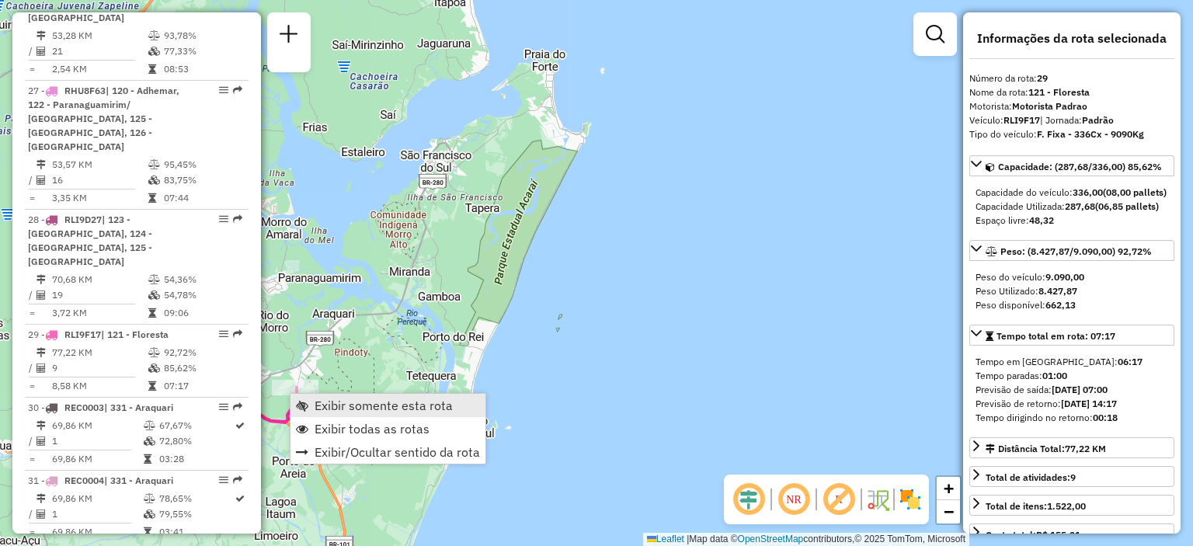
click at [361, 401] on span "Exibir somente esta rota" at bounding box center [384, 405] width 138 height 12
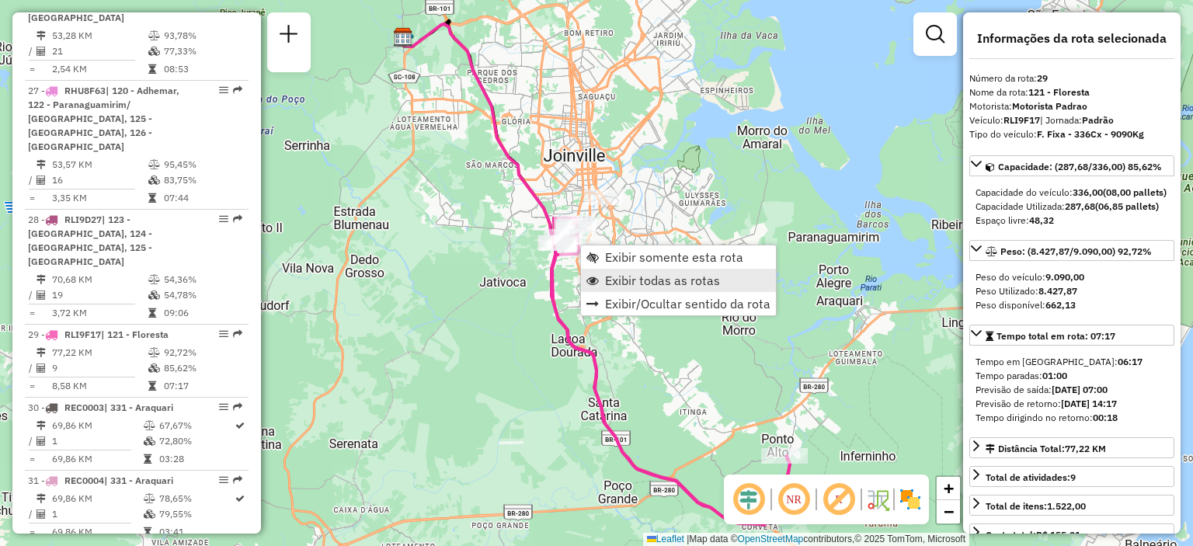
click at [612, 280] on span "Exibir todas as rotas" at bounding box center [662, 280] width 115 height 12
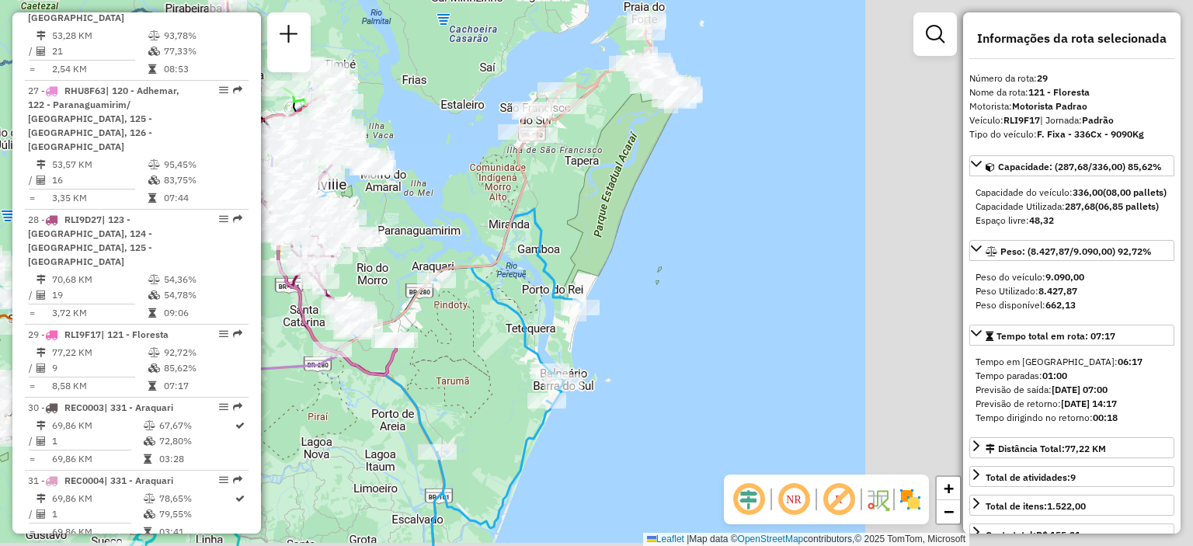
drag, startPoint x: 895, startPoint y: 388, endPoint x: 516, endPoint y: 263, distance: 399.3
click at [535, 344] on div "Janela de atendimento Grade de atendimento Capacidade Transportadoras Veículos …" at bounding box center [596, 273] width 1193 height 546
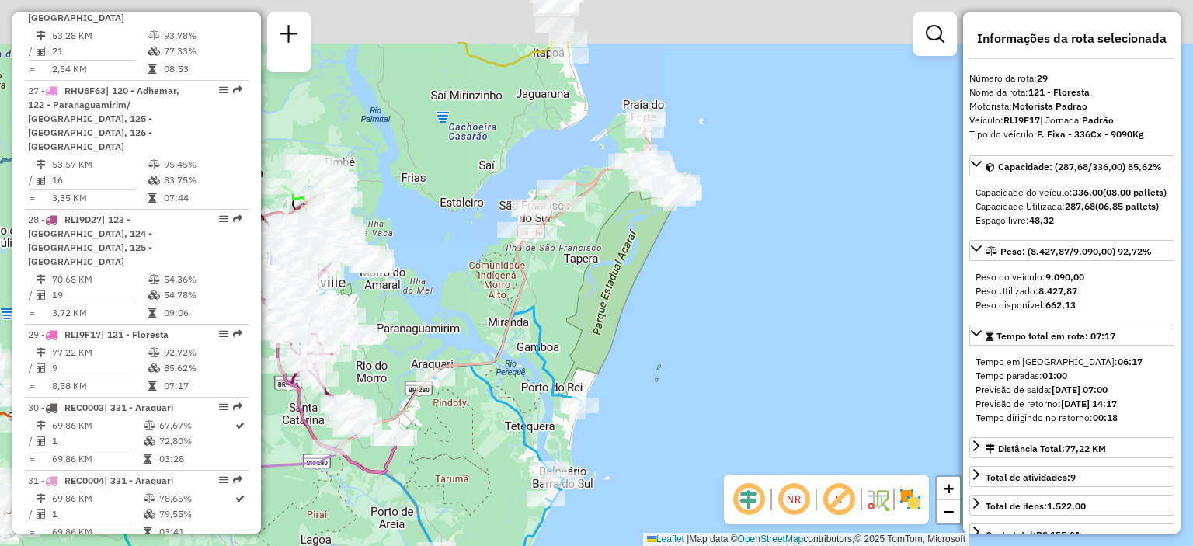
drag, startPoint x: 613, startPoint y: 157, endPoint x: 617, endPoint y: 329, distance: 172.5
click at [618, 329] on div "Janela de atendimento Grade de atendimento Capacidade Transportadoras Veículos …" at bounding box center [596, 273] width 1193 height 546
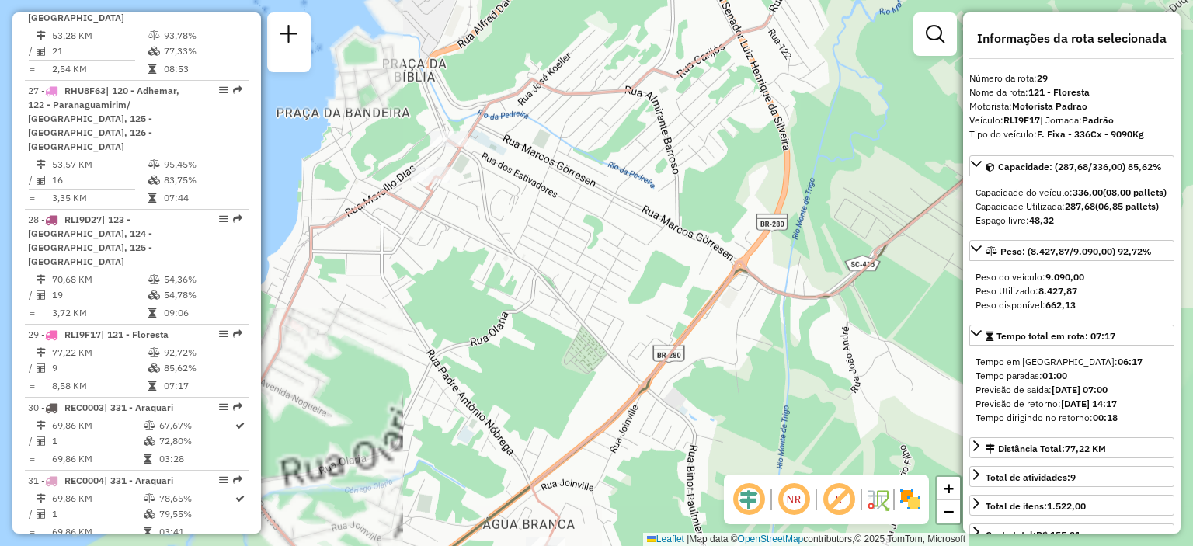
click at [496, 259] on div "Janela de atendimento Grade de atendimento Capacidade Transportadoras Veículos …" at bounding box center [596, 273] width 1193 height 546
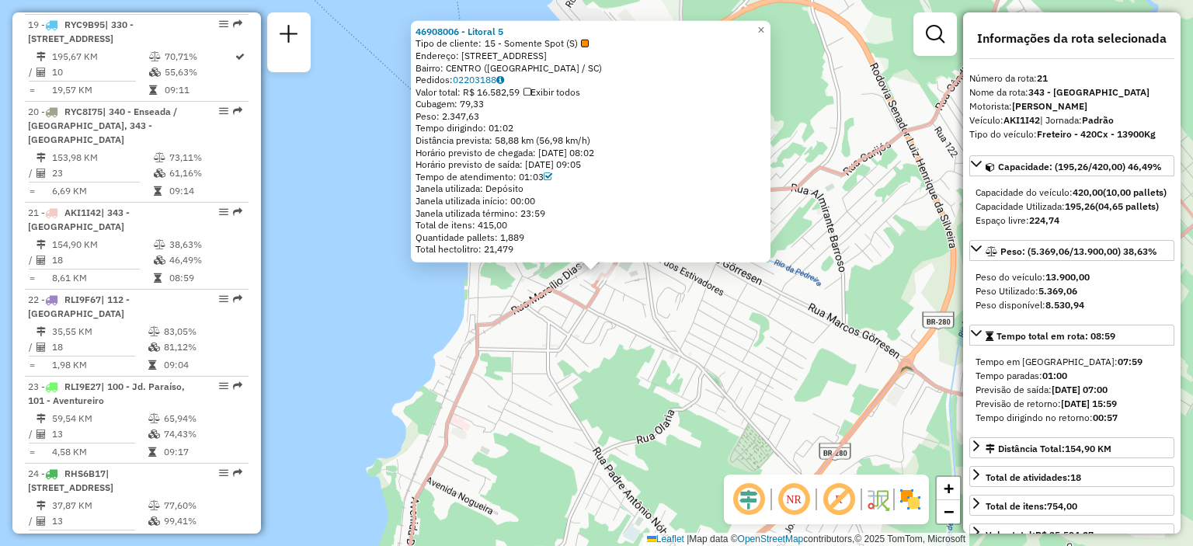
scroll to position [2556, 0]
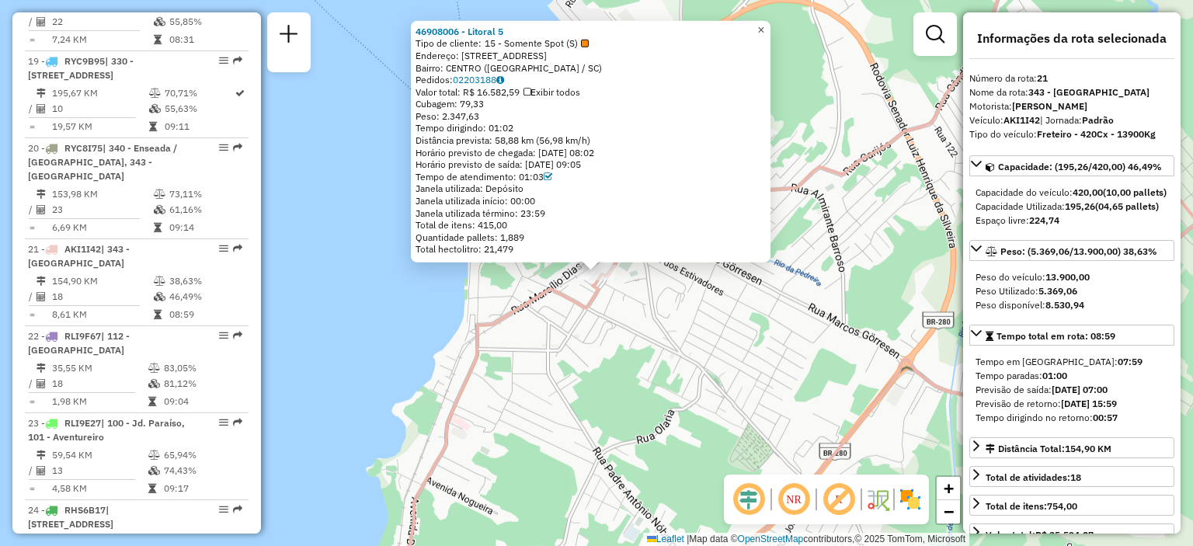
click at [765, 30] on link "×" at bounding box center [761, 30] width 19 height 19
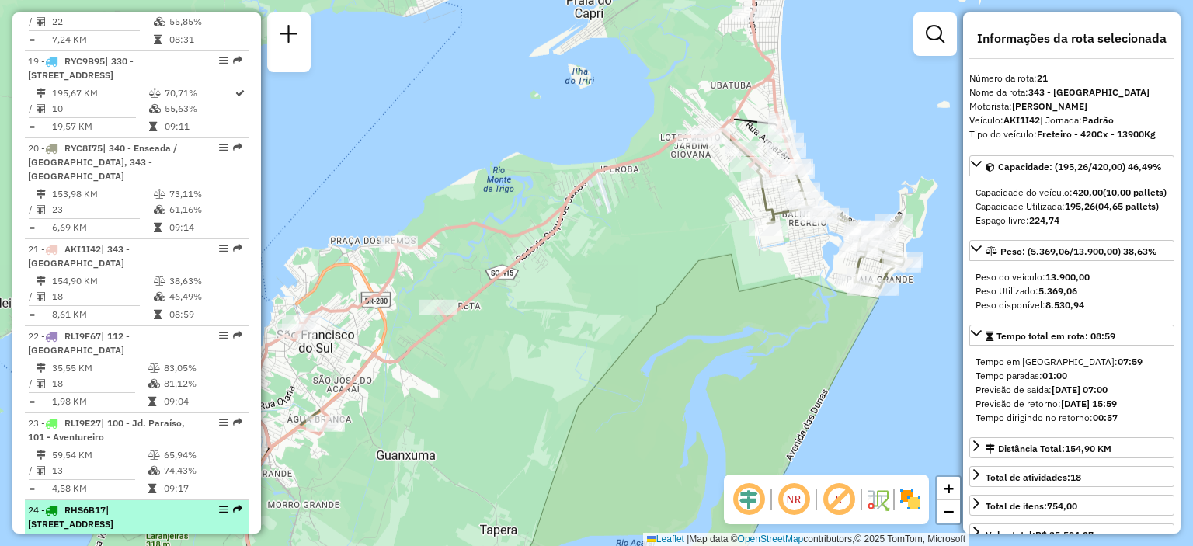
scroll to position [2867, 0]
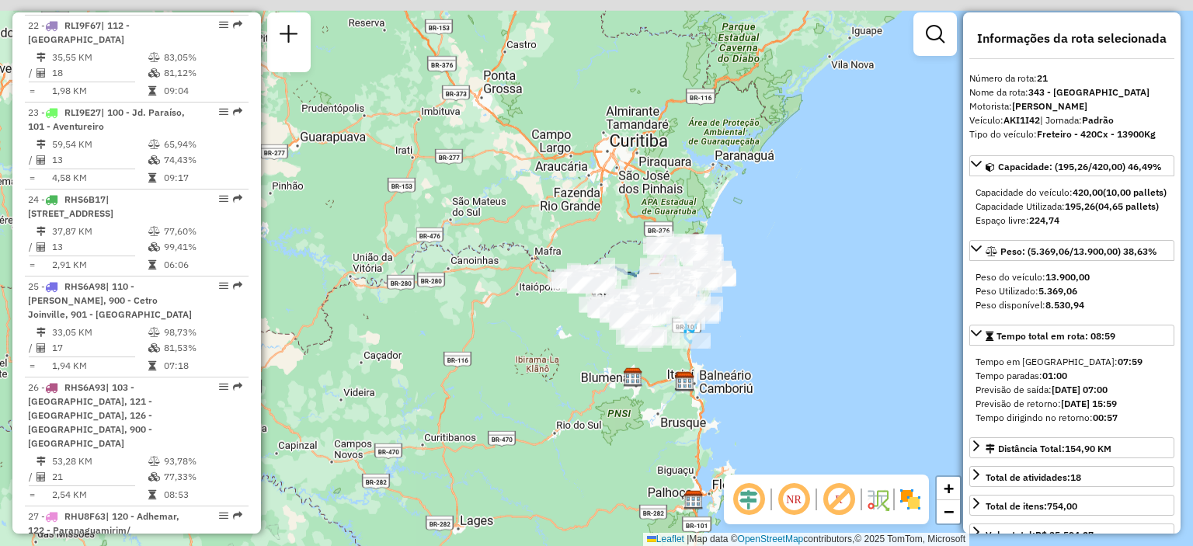
drag, startPoint x: 746, startPoint y: 198, endPoint x: 684, endPoint y: 307, distance: 125.3
click at [737, 282] on div "Janela de atendimento Grade de atendimento Capacidade Transportadoras Veículos …" at bounding box center [596, 273] width 1193 height 546
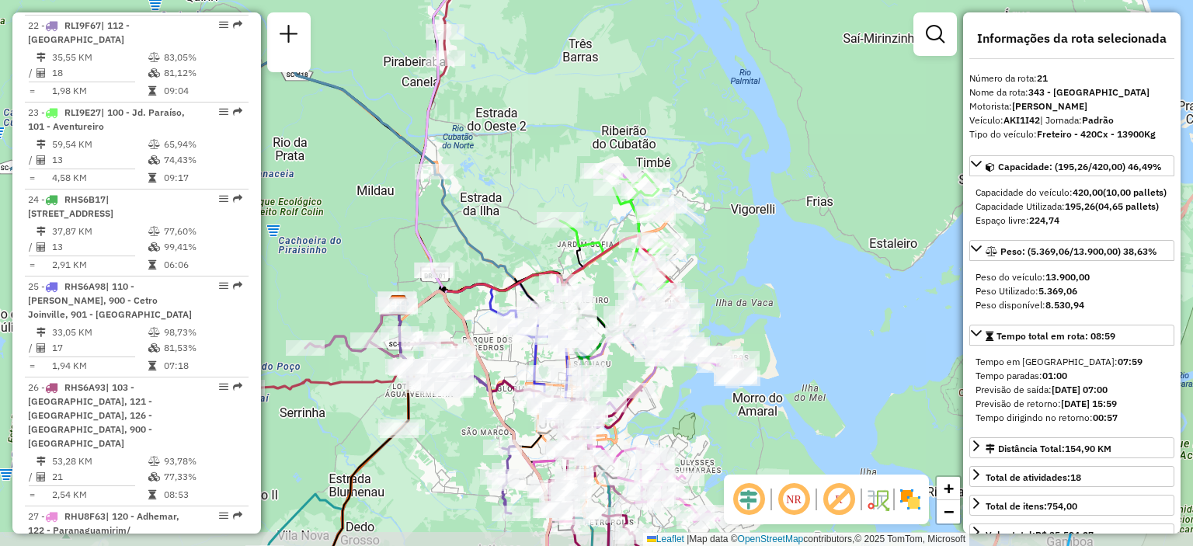
drag, startPoint x: 585, startPoint y: 326, endPoint x: 718, endPoint y: 270, distance: 144.2
click at [718, 270] on div "Janela de atendimento Grade de atendimento Capacidade Transportadoras Veículos …" at bounding box center [596, 273] width 1193 height 546
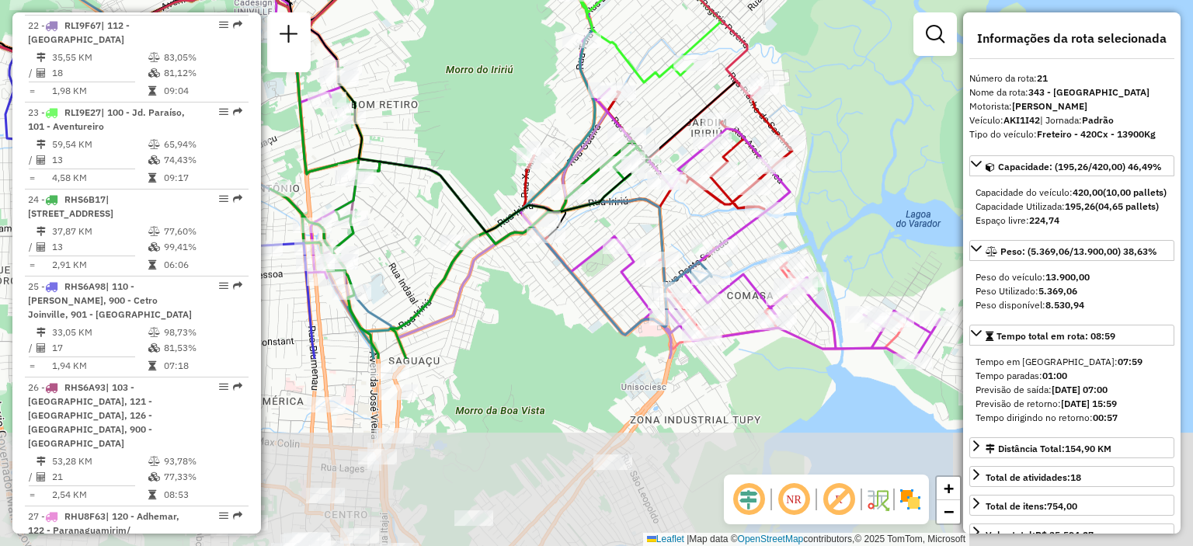
drag, startPoint x: 504, startPoint y: 298, endPoint x: 517, endPoint y: 88, distance: 210.2
click at [517, 88] on div "Janela de atendimento Grade de atendimento Capacidade Transportadoras Veículos …" at bounding box center [596, 273] width 1193 height 546
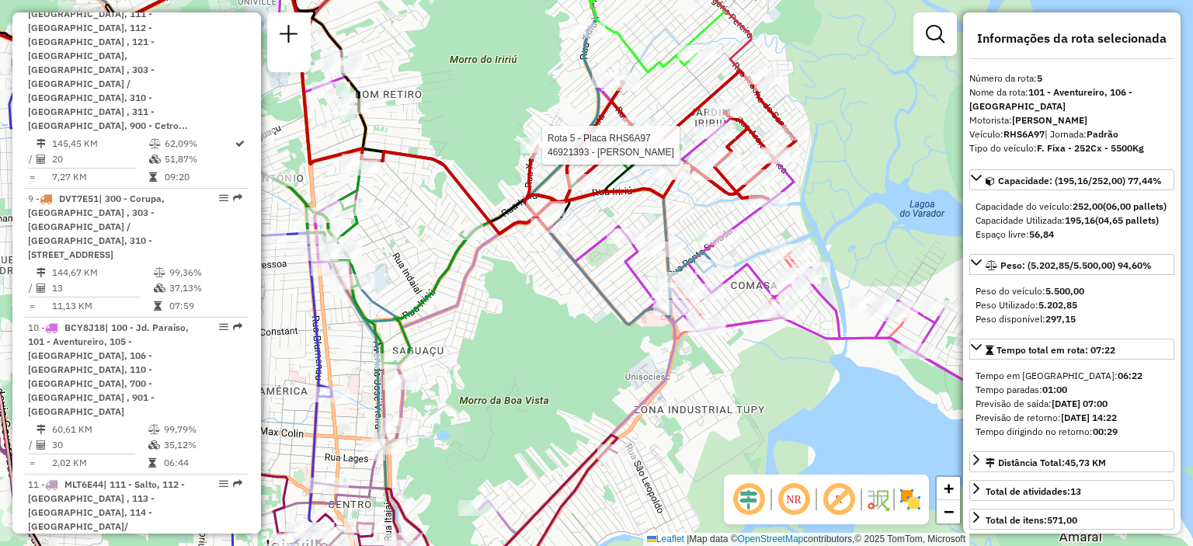
scroll to position [970, 0]
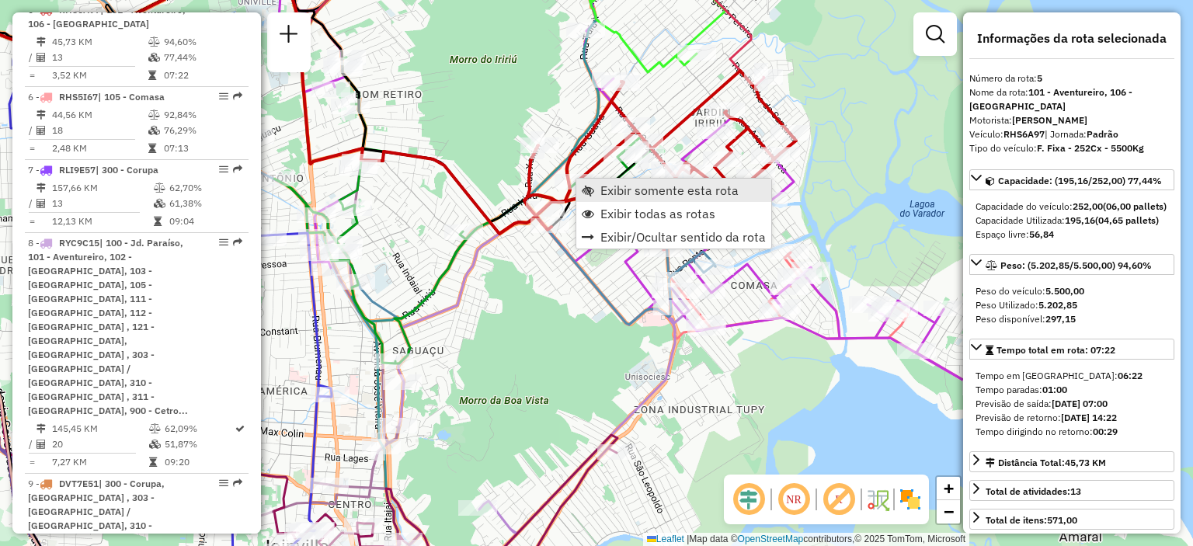
click at [665, 191] on span "Exibir somente esta rota" at bounding box center [670, 190] width 138 height 12
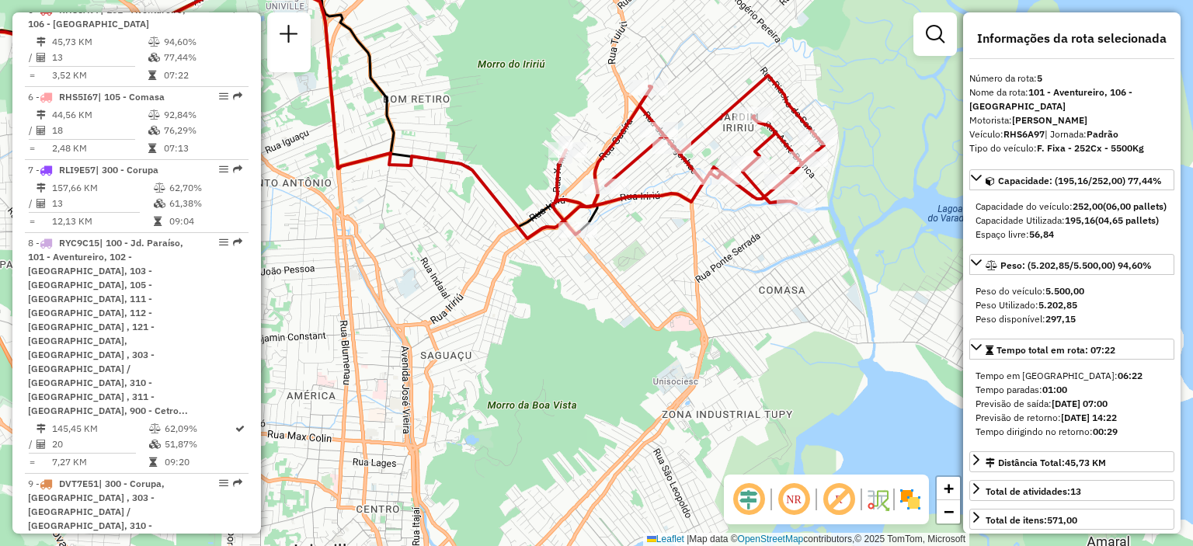
drag, startPoint x: 815, startPoint y: 416, endPoint x: 444, endPoint y: 253, distance: 405.0
click at [454, 246] on div "Janela de atendimento Grade de atendimento Capacidade Transportadoras Veículos …" at bounding box center [596, 273] width 1193 height 546
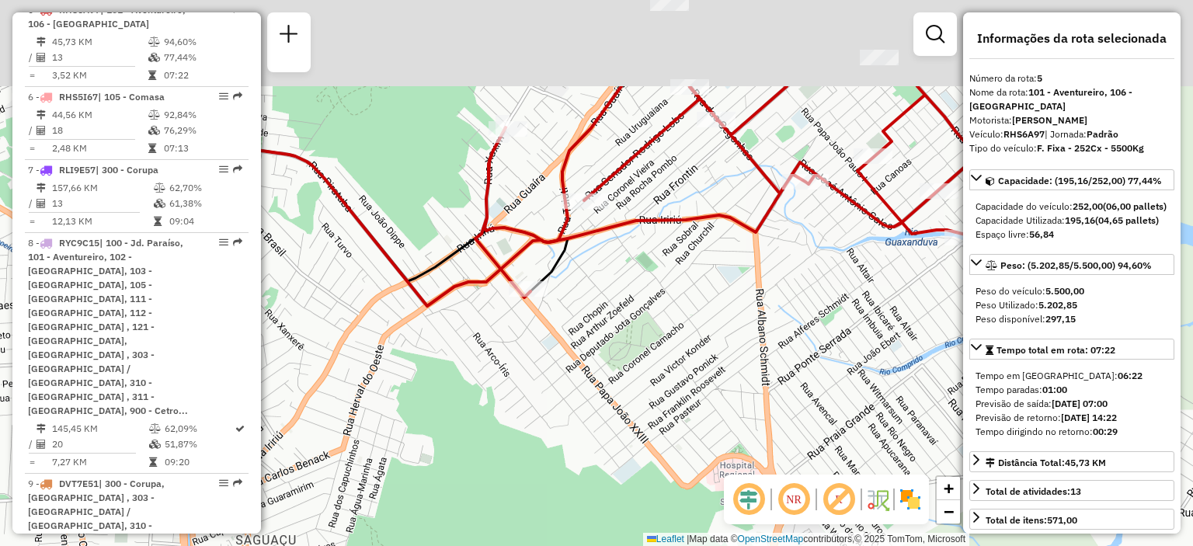
drag, startPoint x: 679, startPoint y: 276, endPoint x: 681, endPoint y: 310, distance: 34.2
click at [681, 310] on div "Janela de atendimento Grade de atendimento Capacidade Transportadoras Veículos …" at bounding box center [596, 273] width 1193 height 546
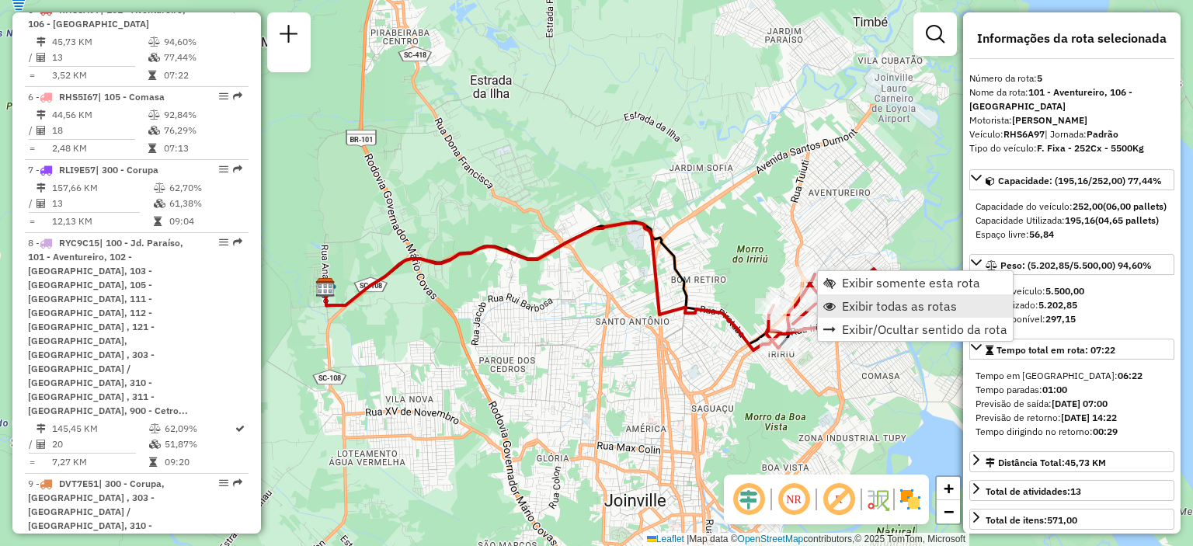
click at [898, 309] on span "Exibir todas as rotas" at bounding box center [899, 306] width 115 height 12
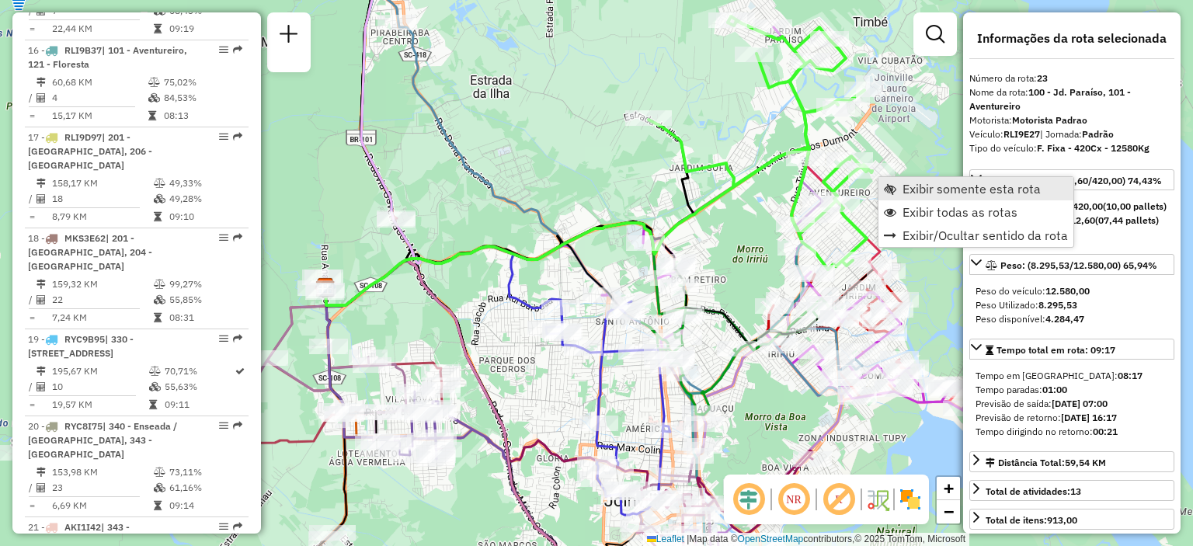
scroll to position [2716, 0]
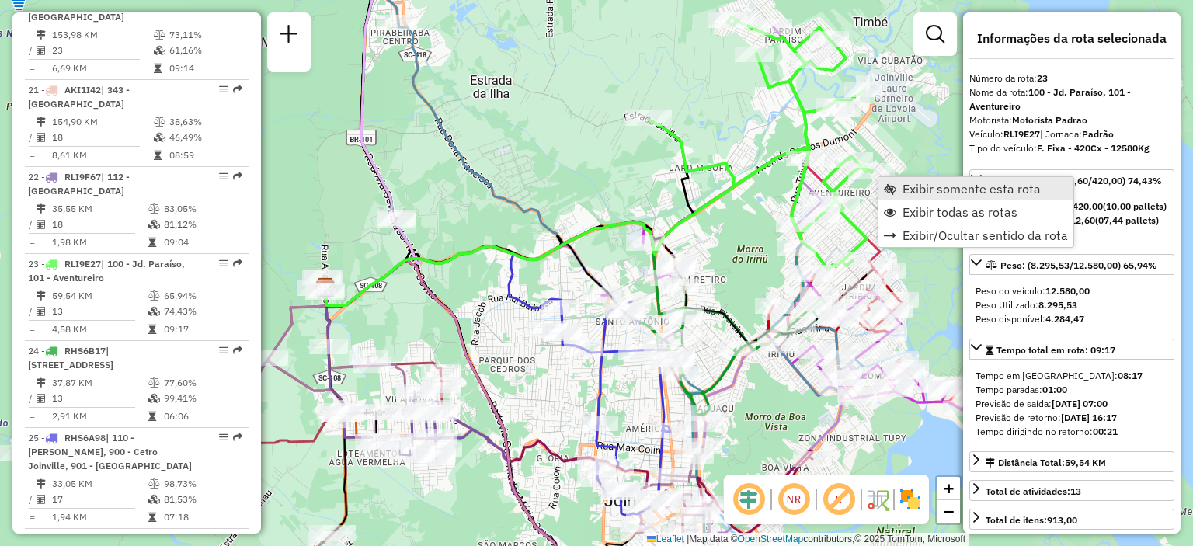
click at [918, 195] on span "Exibir somente esta rota" at bounding box center [972, 189] width 138 height 12
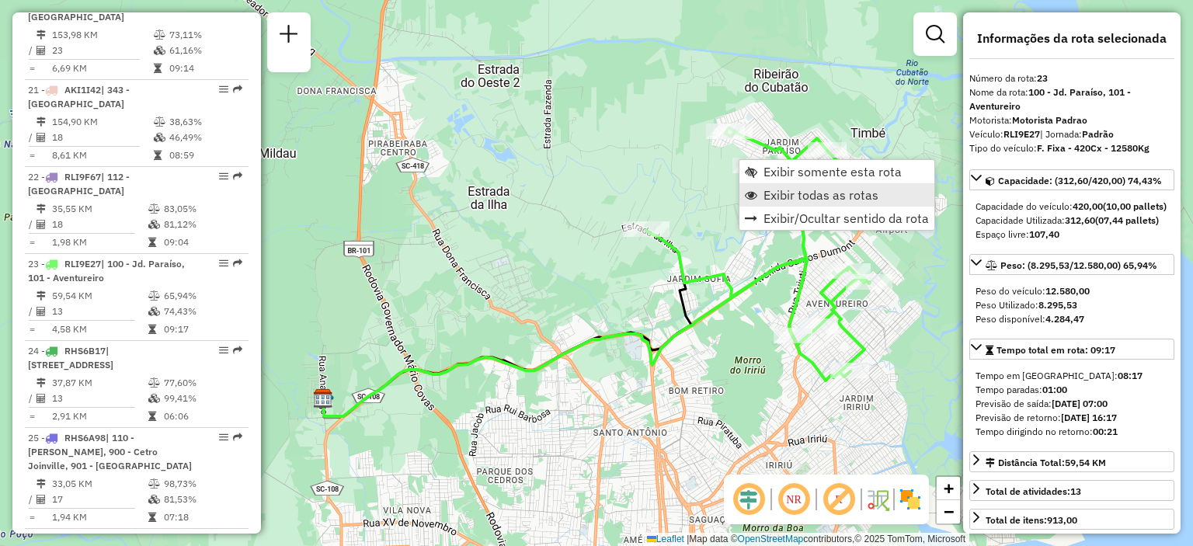
click at [834, 194] on span "Exibir todas as rotas" at bounding box center [821, 195] width 115 height 12
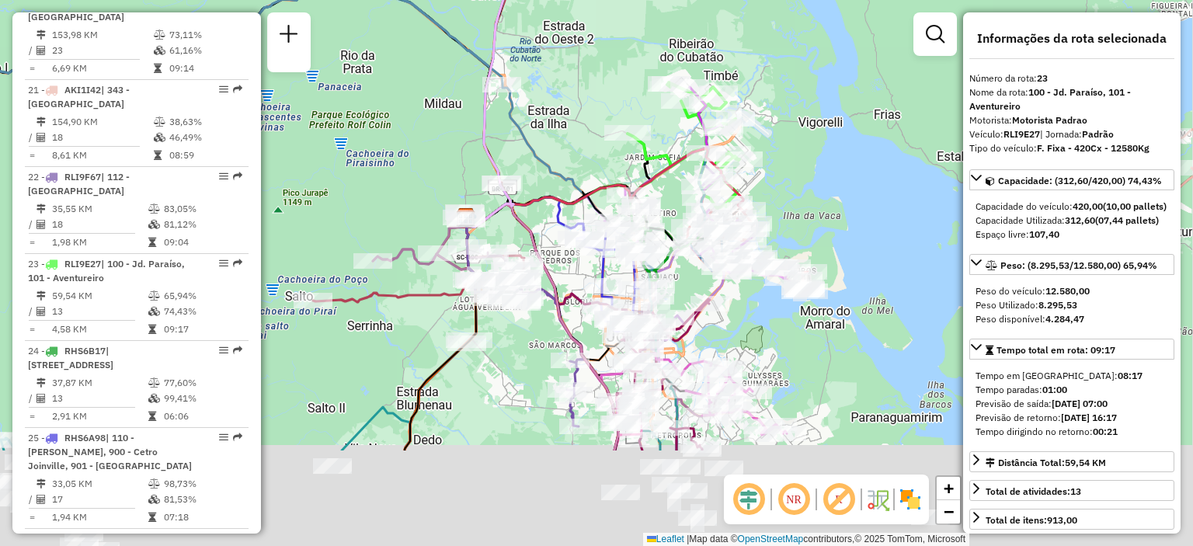
drag, startPoint x: 612, startPoint y: 445, endPoint x: 542, endPoint y: 179, distance: 274.8
click at [542, 179] on div "Janela de atendimento Grade de atendimento Capacidade Transportadoras Veículos …" at bounding box center [596, 273] width 1193 height 546
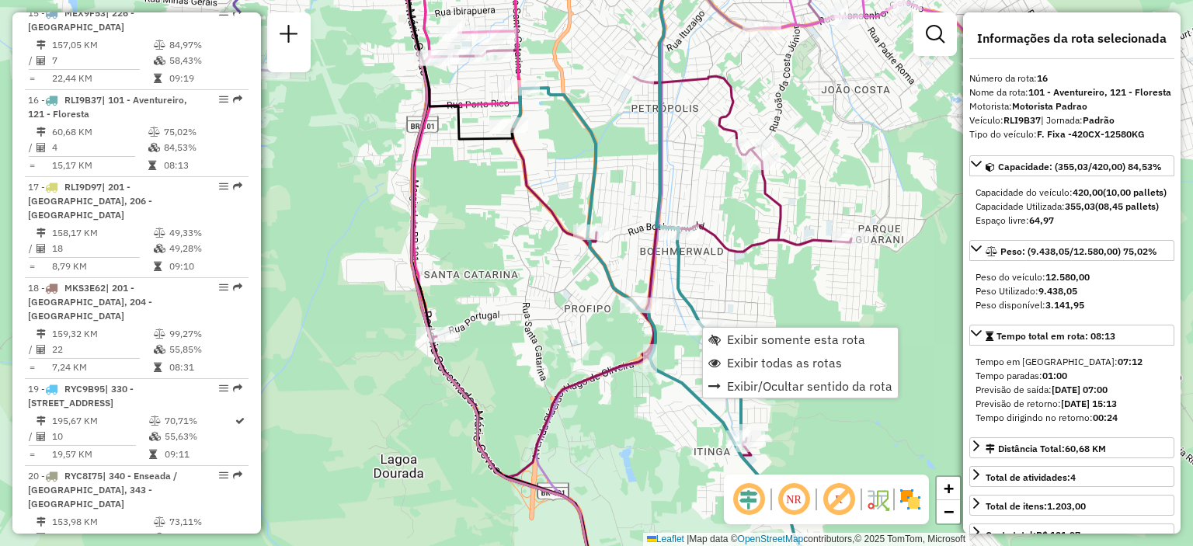
scroll to position [2107, 0]
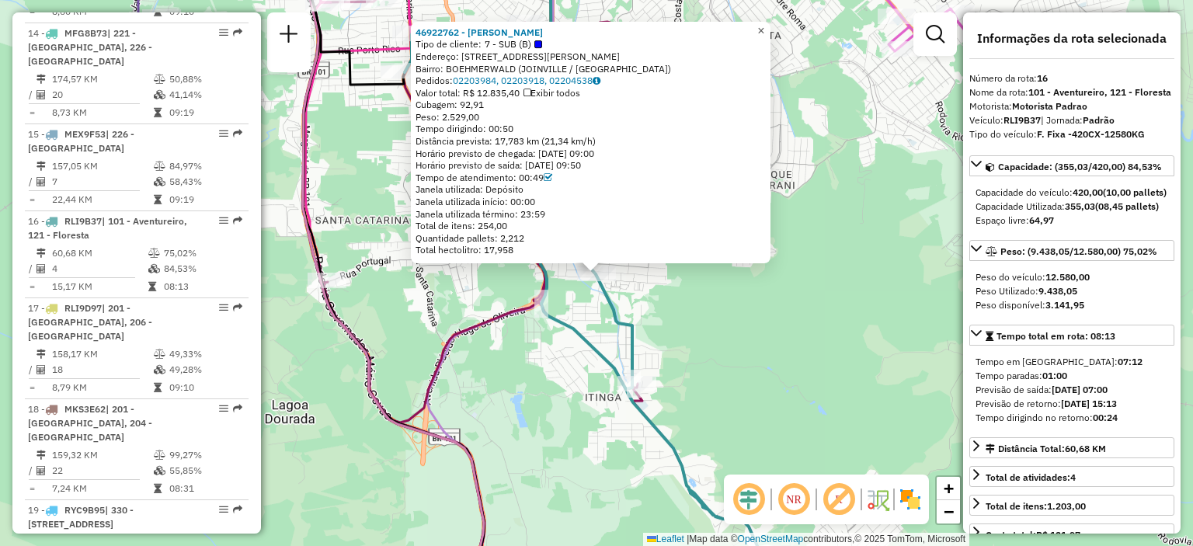
click at [765, 24] on span "×" at bounding box center [761, 30] width 7 height 13
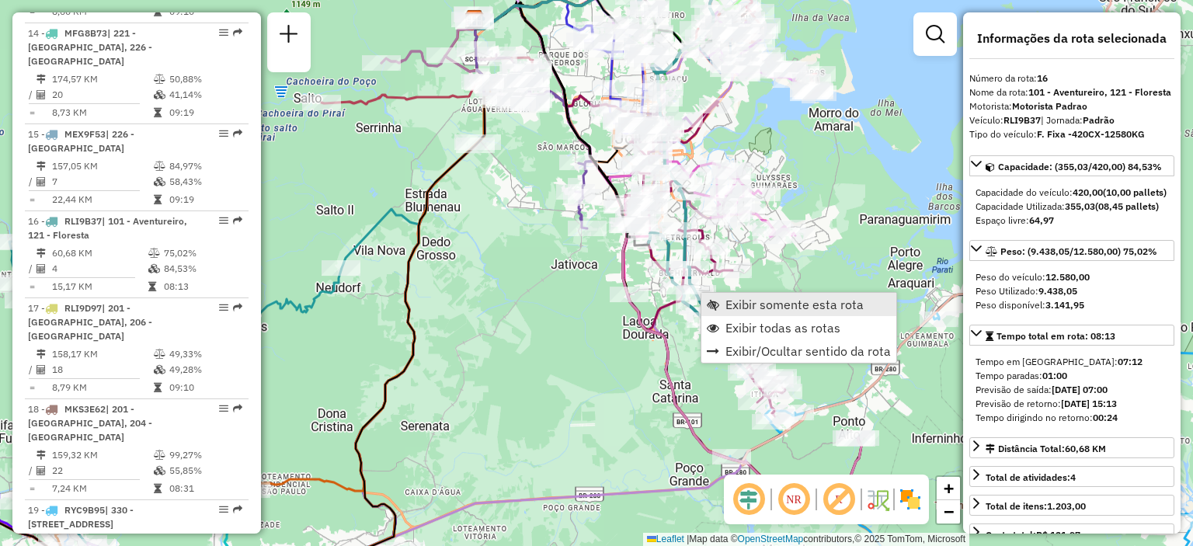
click at [743, 310] on span "Exibir somente esta rota" at bounding box center [795, 304] width 138 height 12
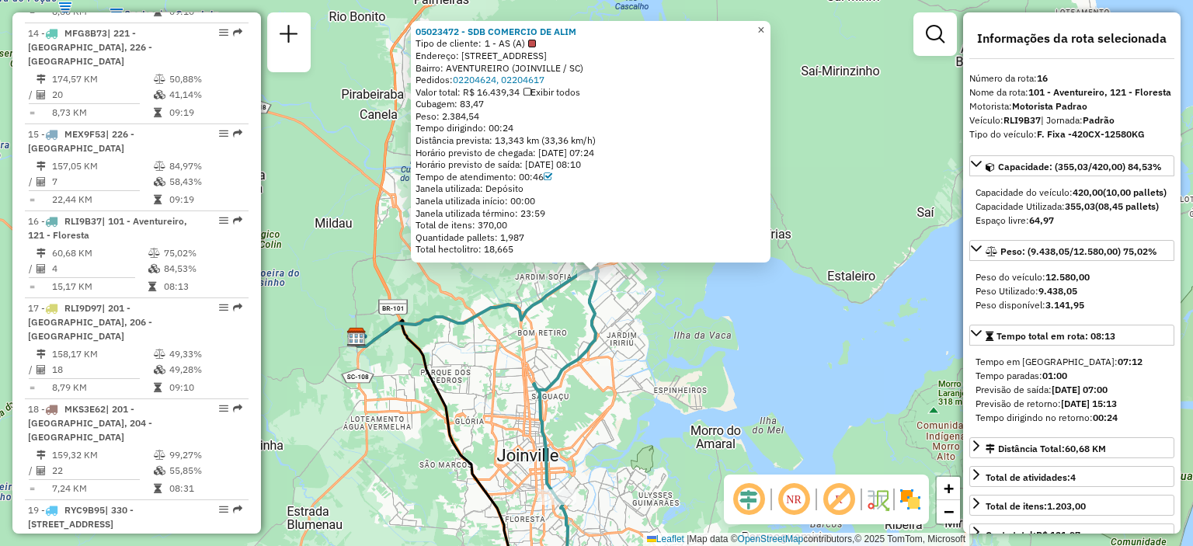
click at [765, 26] on span "×" at bounding box center [761, 29] width 7 height 13
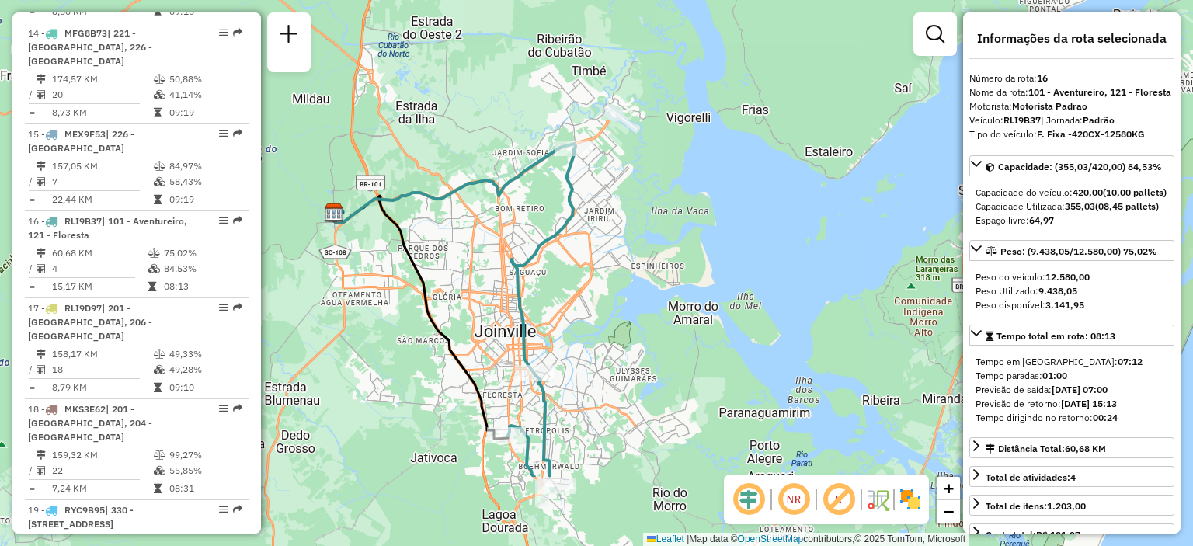
drag, startPoint x: 643, startPoint y: 440, endPoint x: 608, endPoint y: 231, distance: 211.9
click at [608, 231] on div "Janela de atendimento Grade de atendimento Capacidade Transportadoras Veículos …" at bounding box center [596, 273] width 1193 height 546
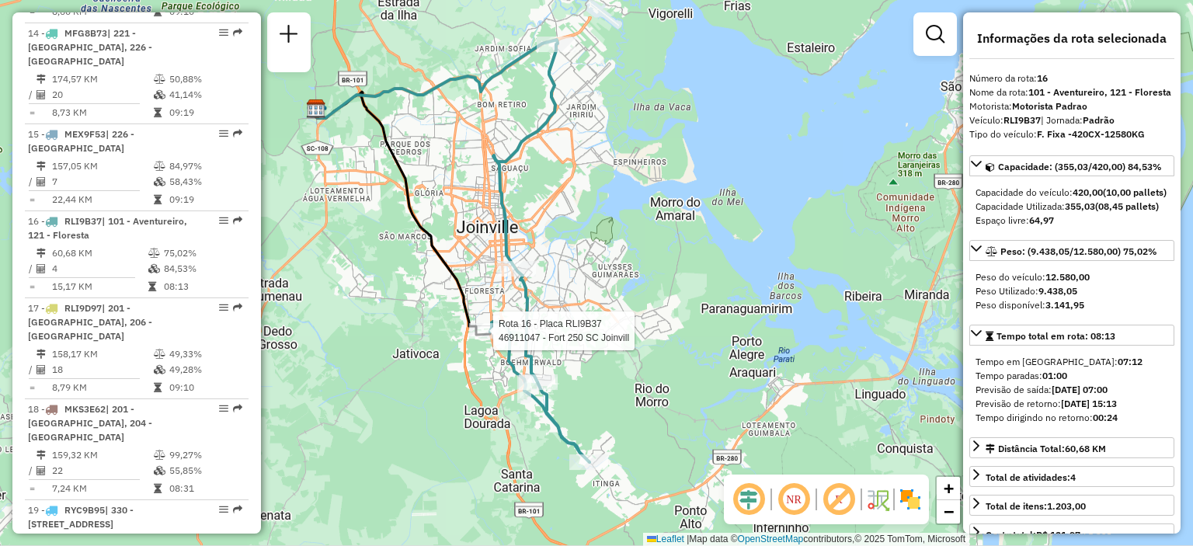
click at [490, 339] on div at bounding box center [488, 331] width 39 height 16
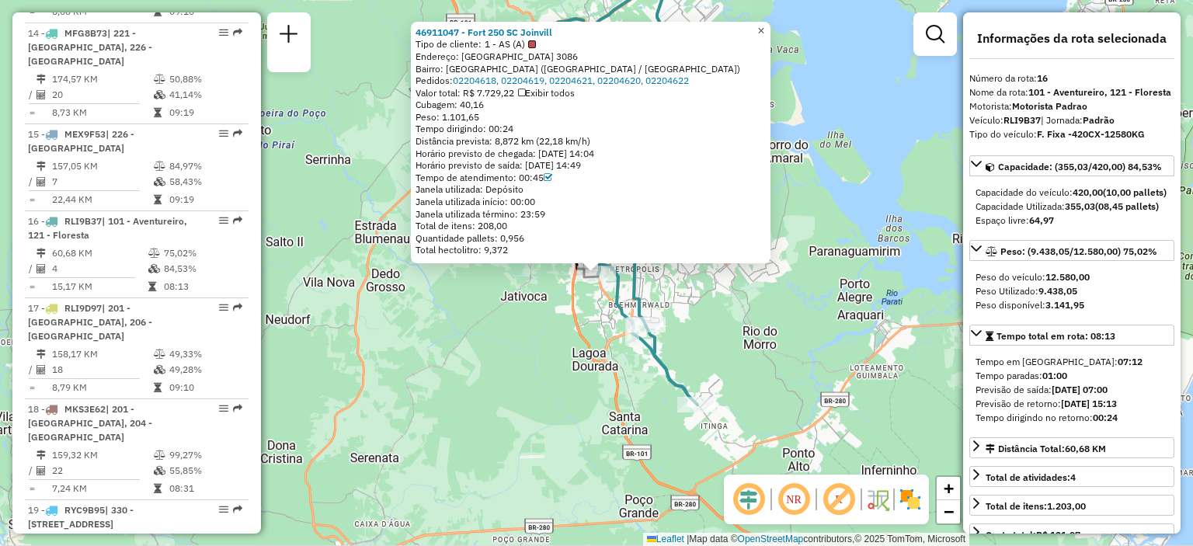
click at [765, 28] on span "×" at bounding box center [761, 30] width 7 height 13
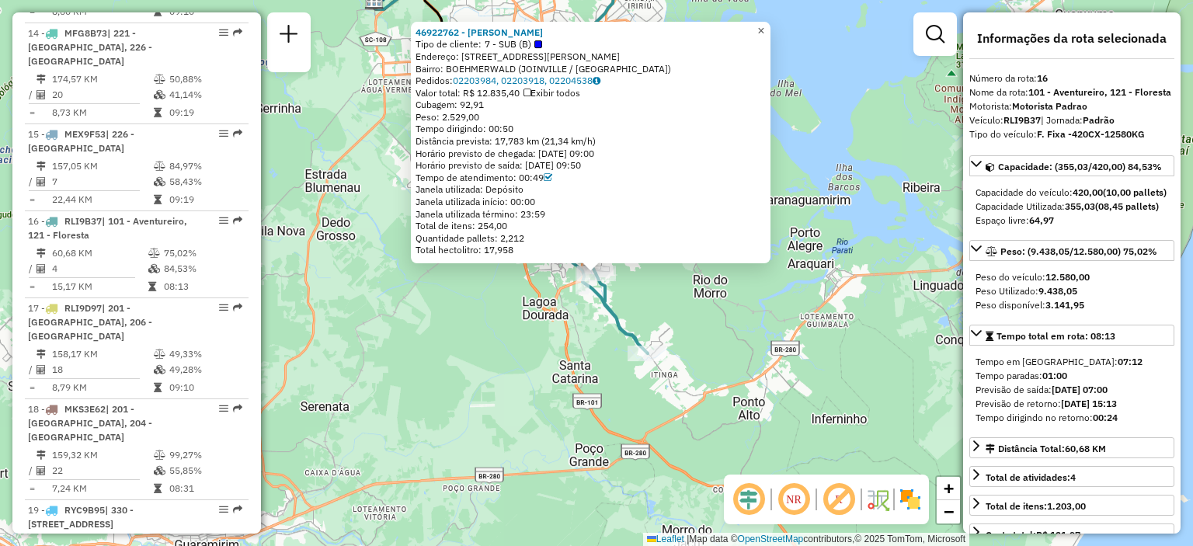
click at [765, 24] on span "×" at bounding box center [761, 30] width 7 height 13
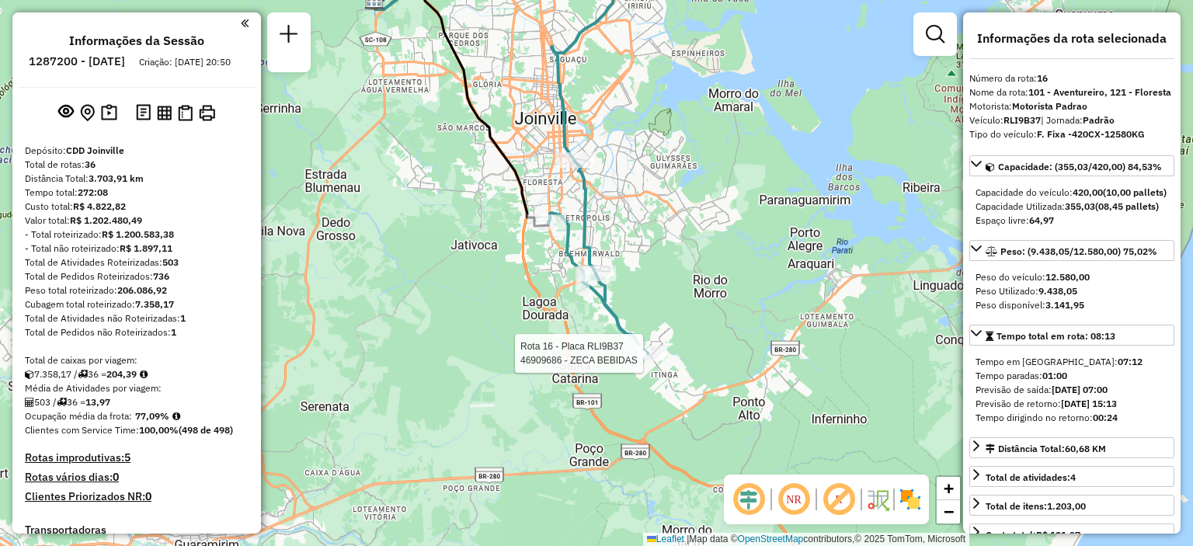
select select "**********"
